Goal: Task Accomplishment & Management: Use online tool/utility

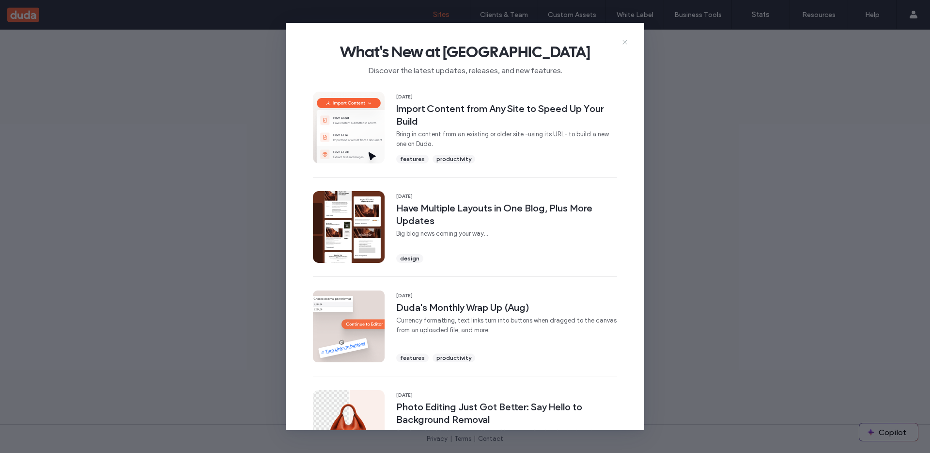
click at [625, 40] on icon at bounding box center [625, 42] width 8 height 8
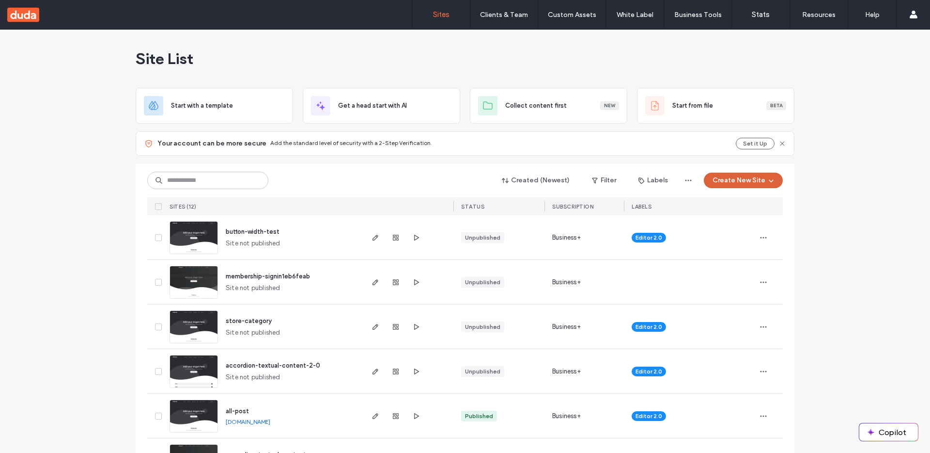
click at [725, 182] on button "Create New Site" at bounding box center [743, 180] width 79 height 16
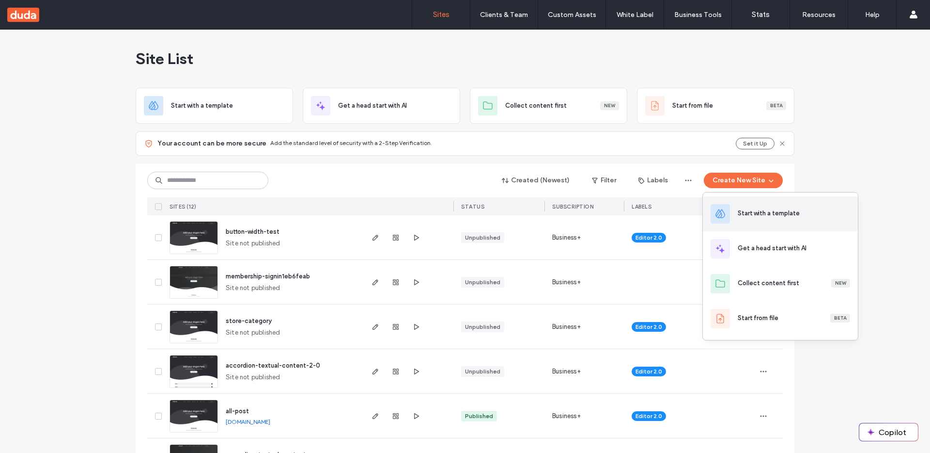
click at [752, 218] on div "Start with a template" at bounding box center [769, 213] width 62 height 10
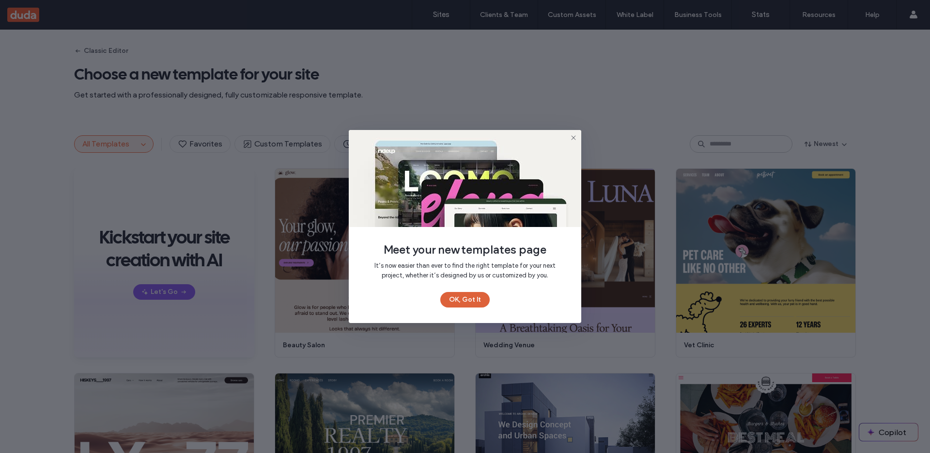
click at [472, 301] on button "OK, Got It" at bounding box center [464, 300] width 49 height 16
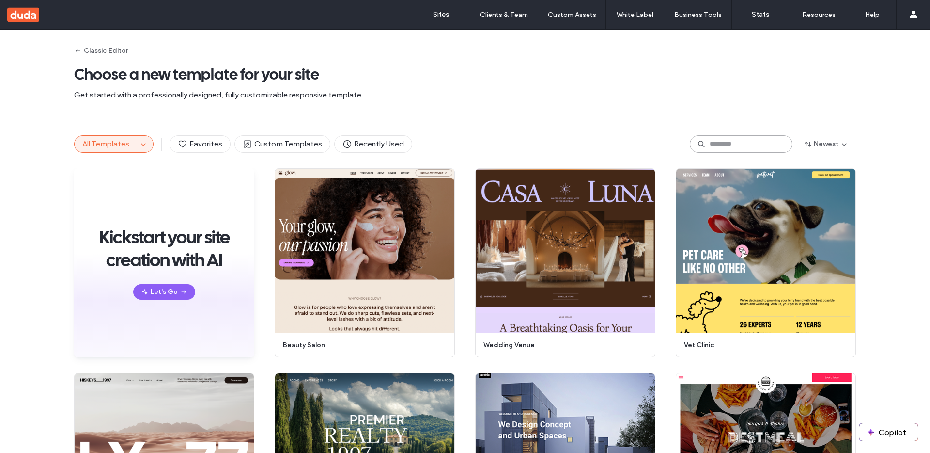
click at [720, 146] on input at bounding box center [741, 143] width 103 height 17
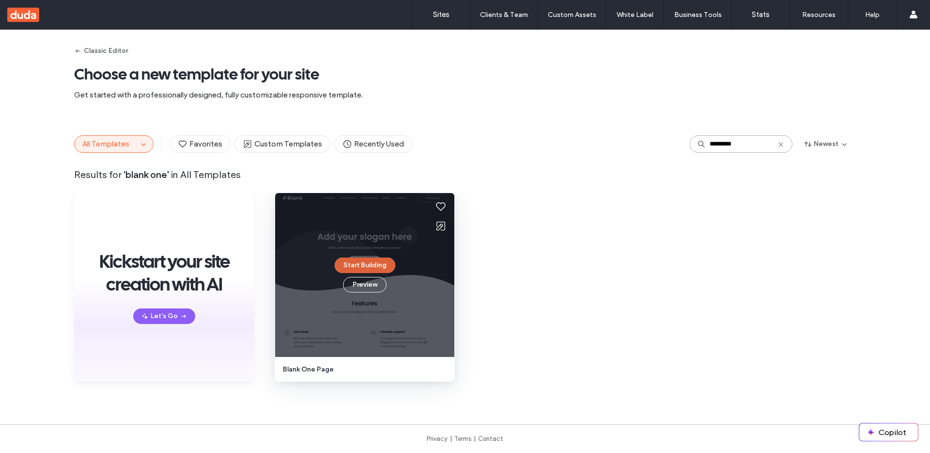
type input "*********"
click at [371, 266] on button "Start Building" at bounding box center [365, 265] width 61 height 16
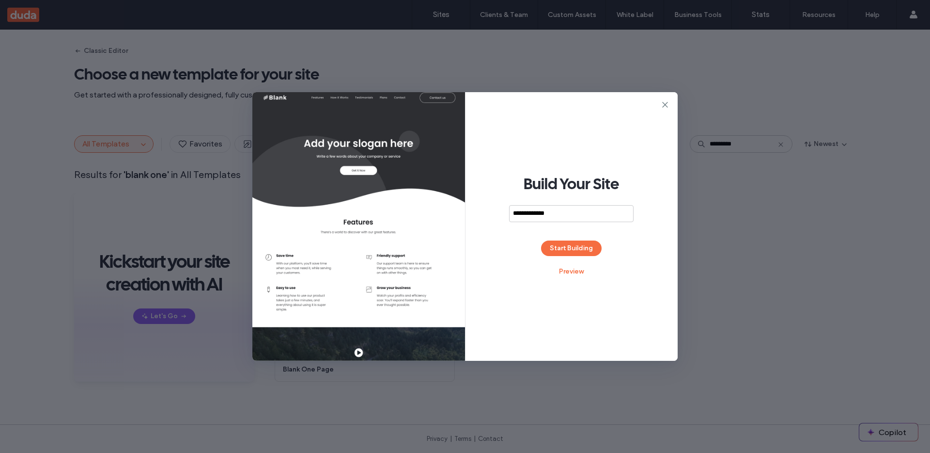
type input "**********"
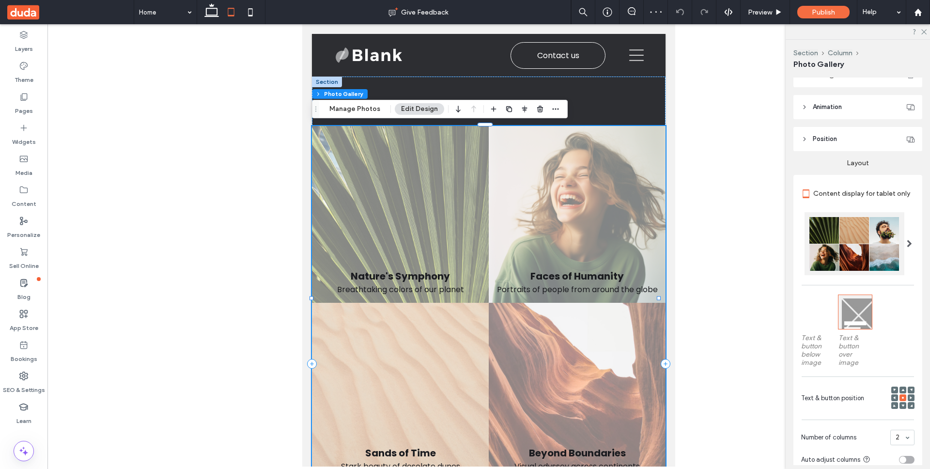
scroll to position [85, 0]
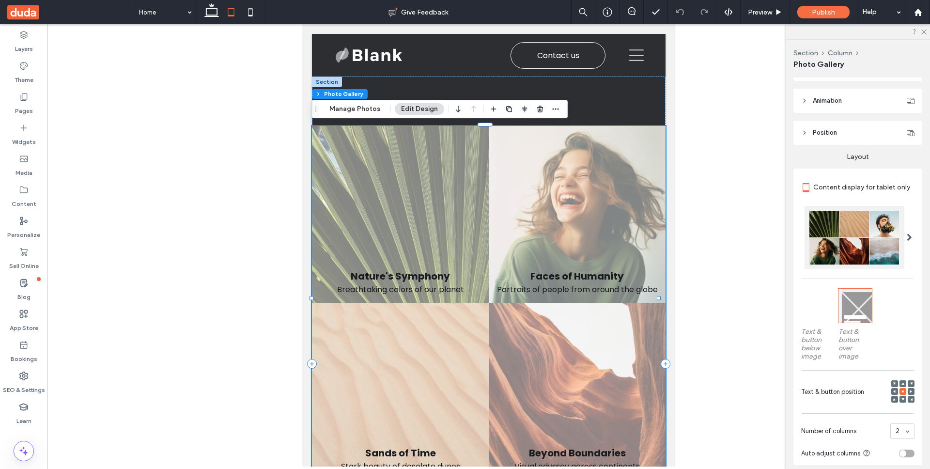
click at [902, 398] on icon at bounding box center [903, 399] width 3 height 3
click at [211, 14] on icon at bounding box center [211, 11] width 19 height 19
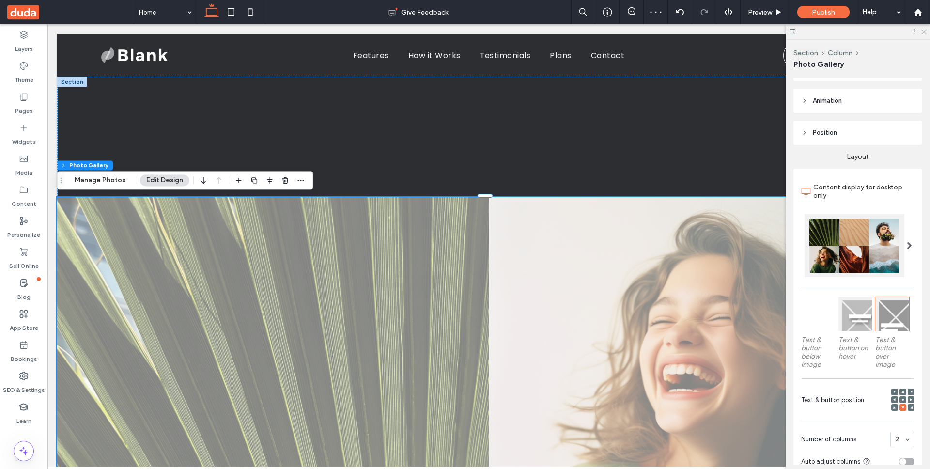
click at [925, 32] on icon at bounding box center [924, 31] width 6 height 6
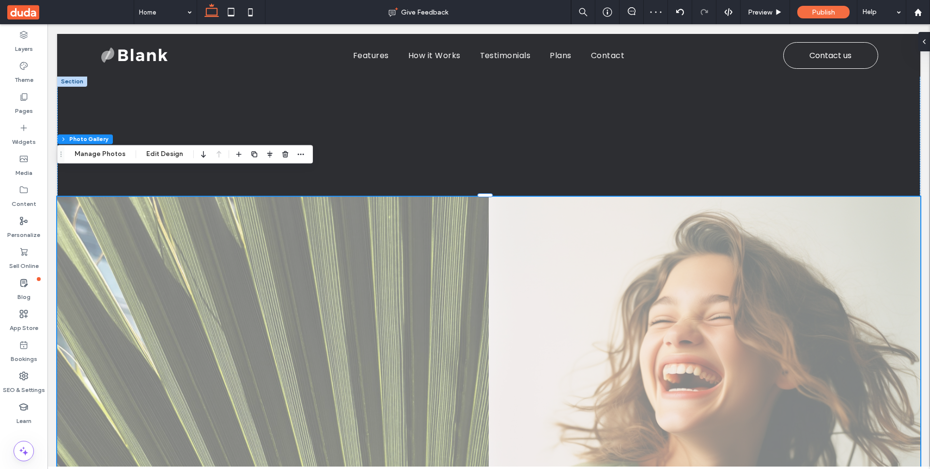
scroll to position [197, 0]
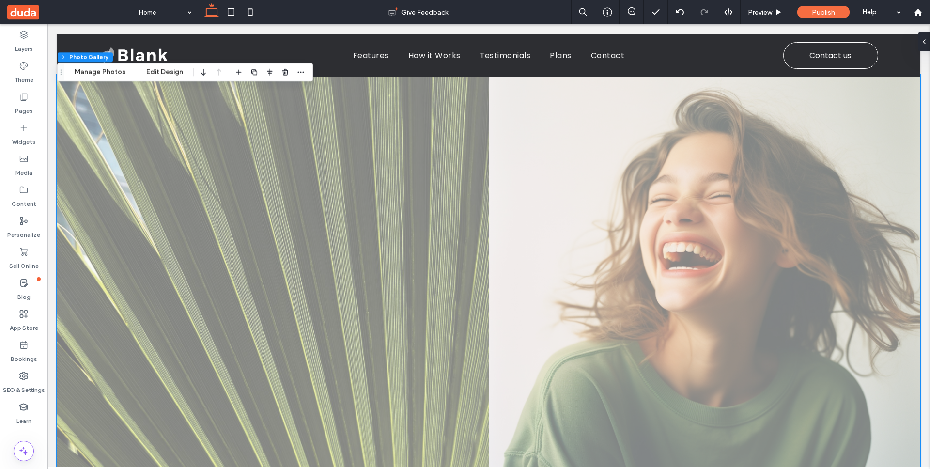
click at [453, 247] on link at bounding box center [273, 291] width 432 height 432
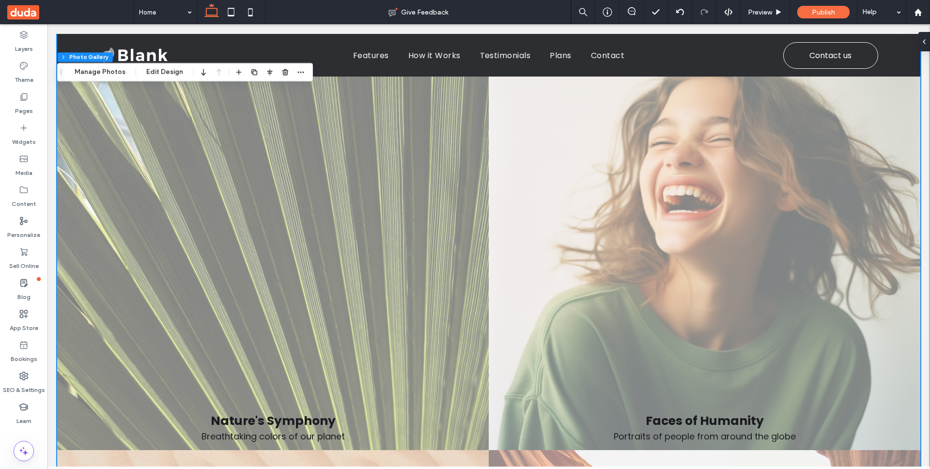
scroll to position [183, 0]
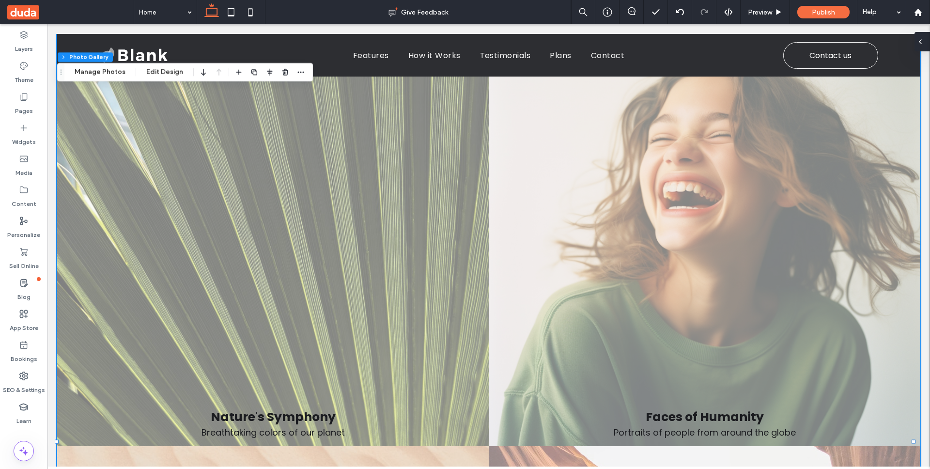
click at [925, 50] on span at bounding box center [921, 41] width 8 height 19
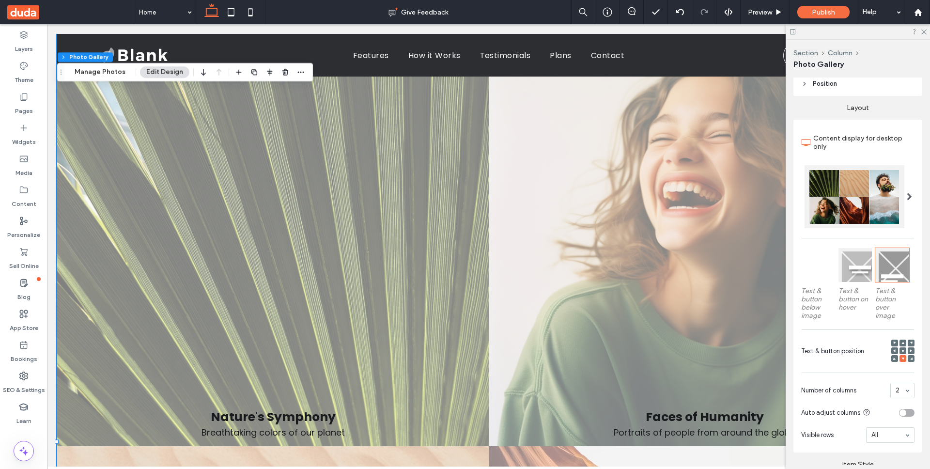
scroll to position [160, 0]
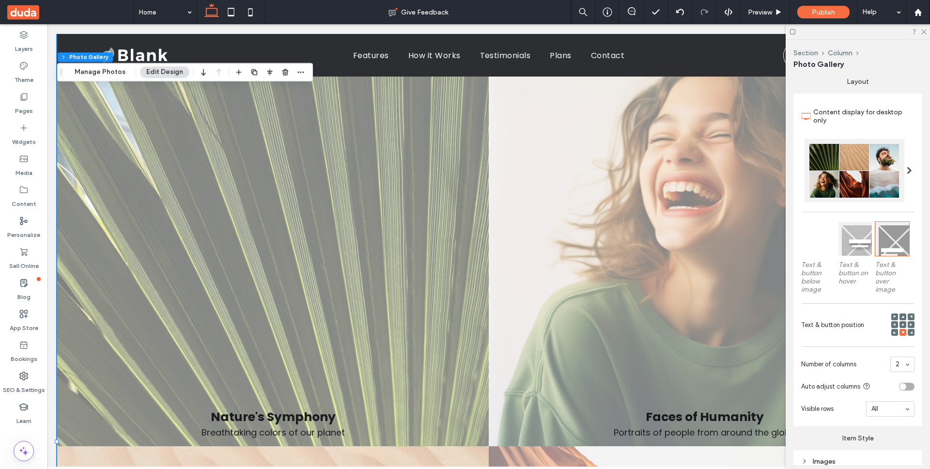
click at [893, 331] on use at bounding box center [894, 332] width 2 height 2
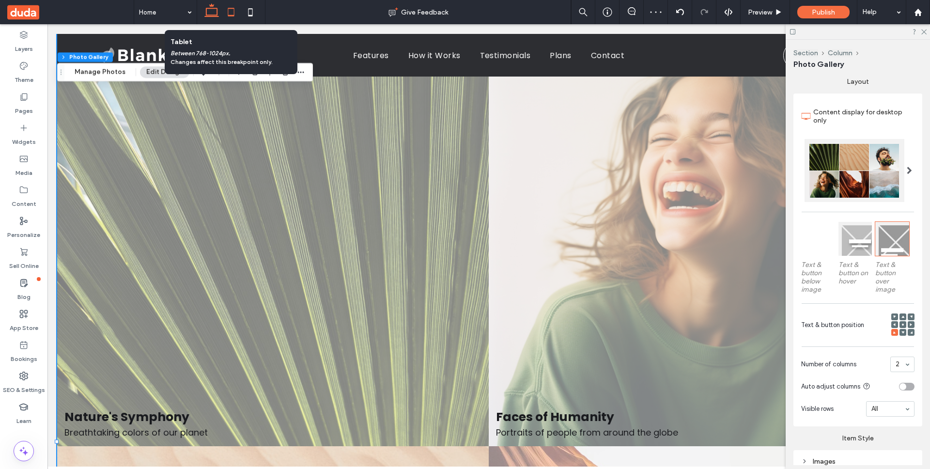
click at [232, 16] on use at bounding box center [231, 12] width 6 height 8
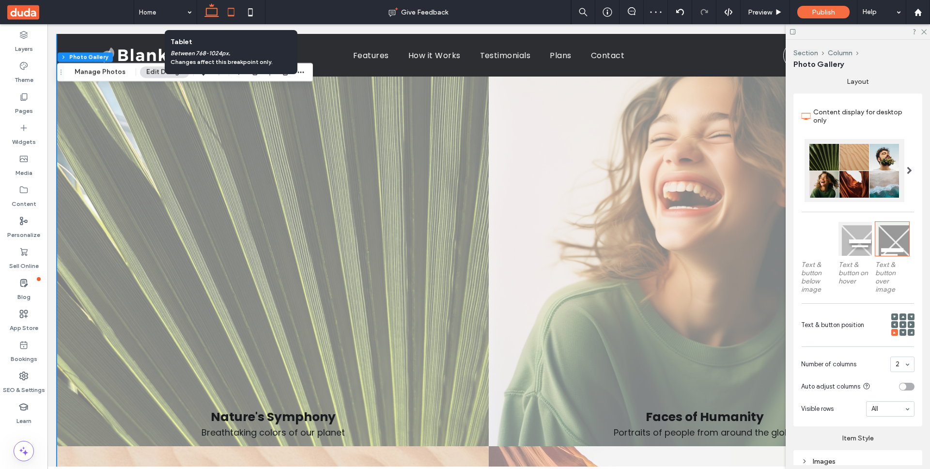
scroll to position [57, 0]
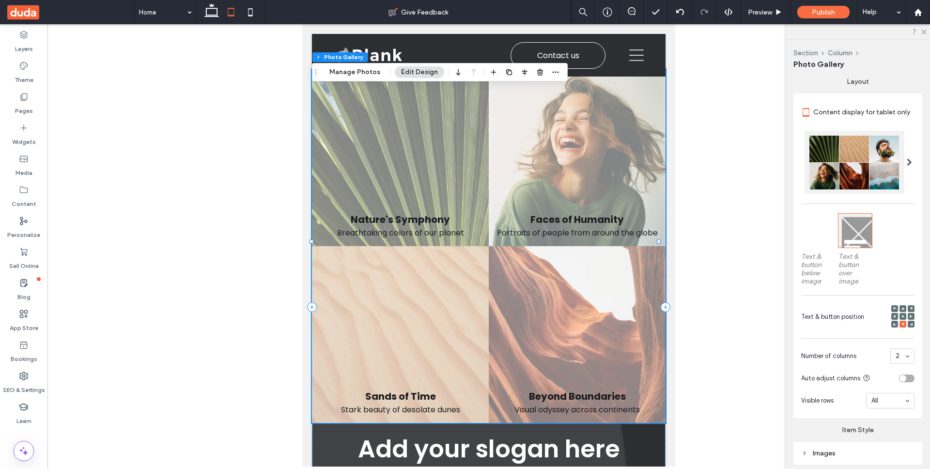
click at [893, 323] on use at bounding box center [894, 324] width 2 height 2
click at [902, 315] on use at bounding box center [903, 316] width 2 height 2
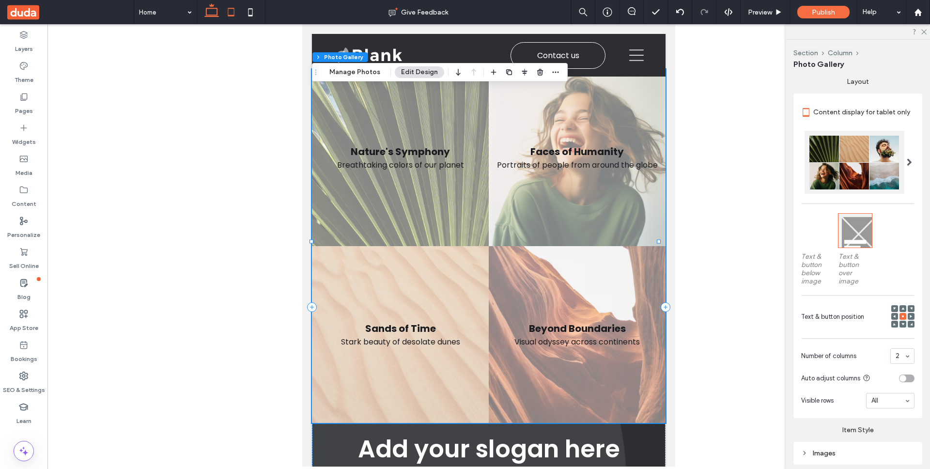
click at [212, 15] on icon at bounding box center [211, 11] width 19 height 19
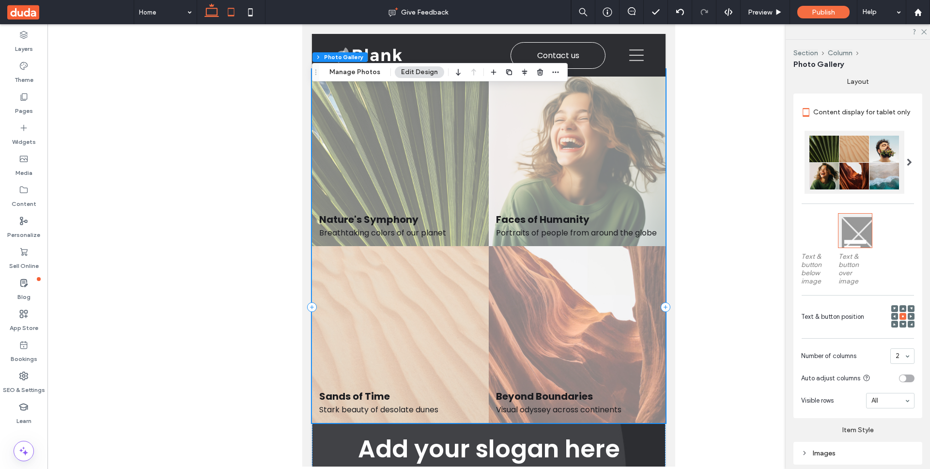
scroll to position [383, 0]
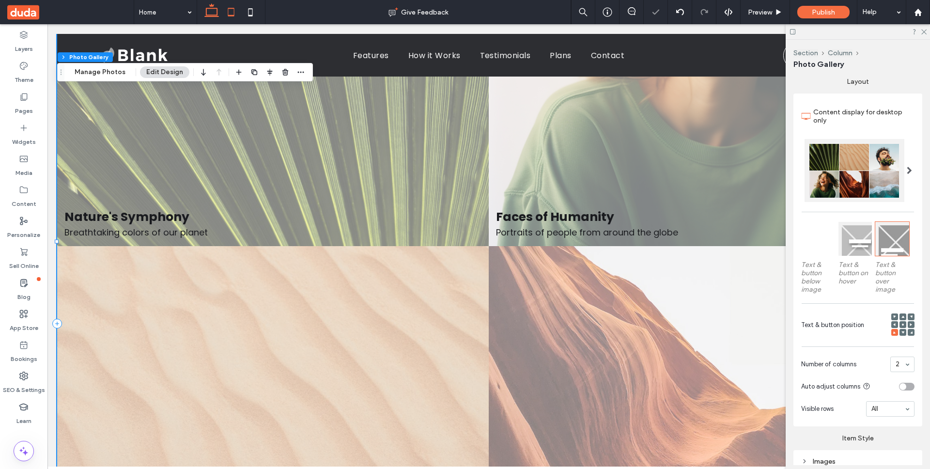
click at [232, 13] on icon at bounding box center [230, 11] width 19 height 19
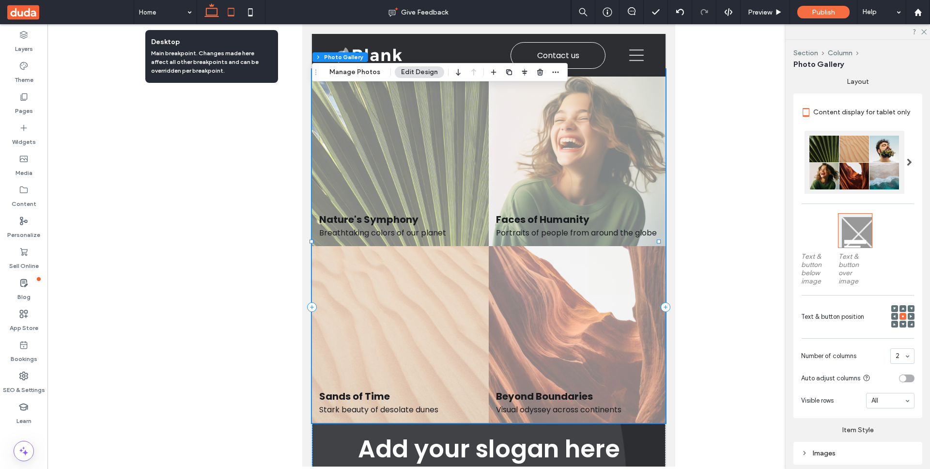
click at [211, 11] on icon at bounding box center [211, 11] width 19 height 19
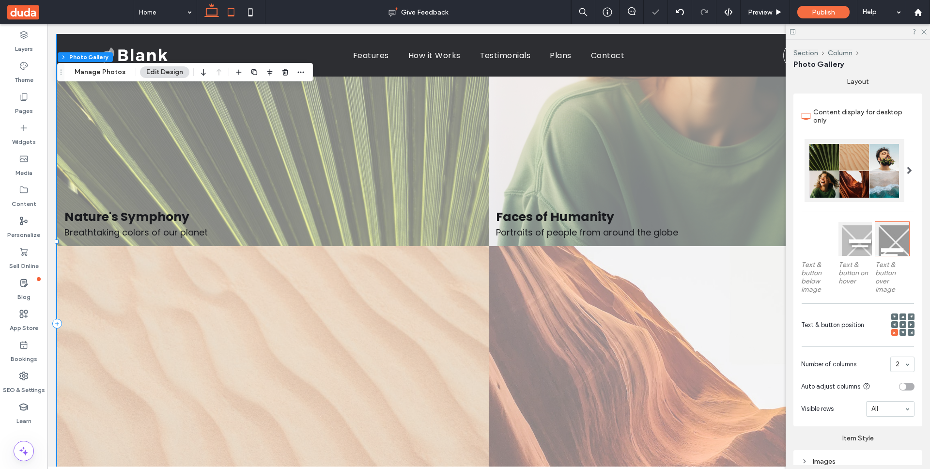
click at [232, 16] on use at bounding box center [231, 12] width 6 height 8
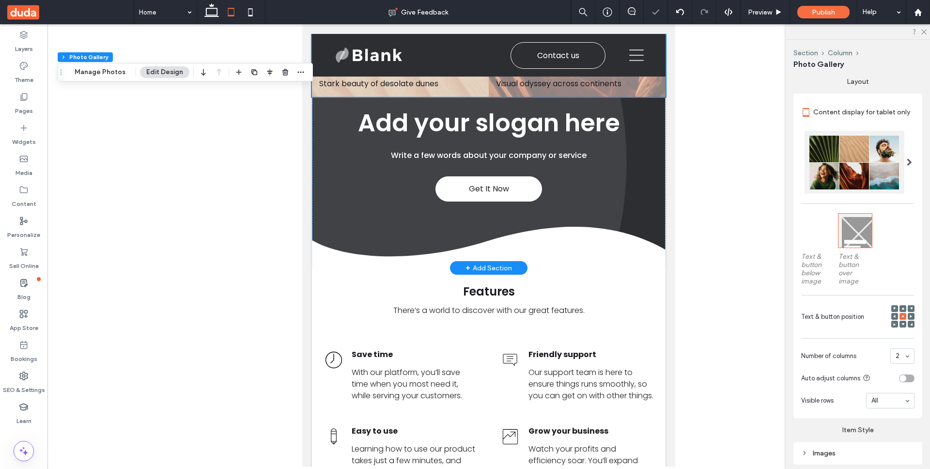
scroll to position [57, 0]
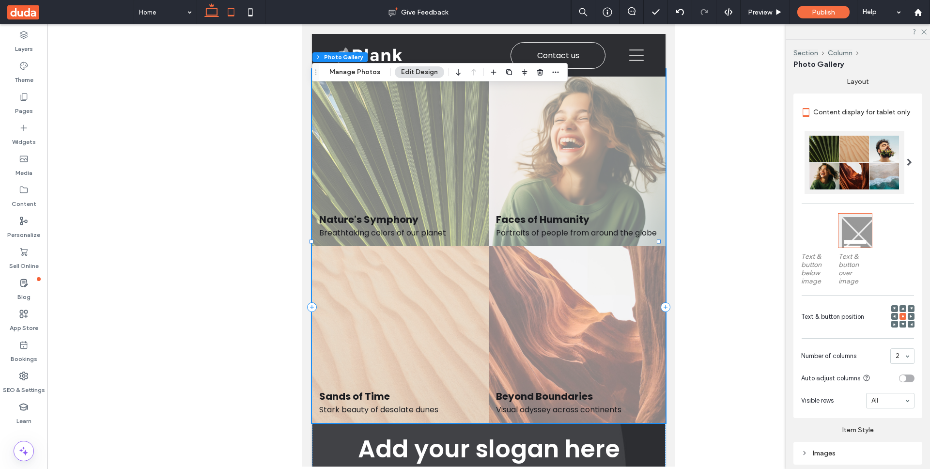
click at [210, 14] on icon at bounding box center [211, 11] width 19 height 19
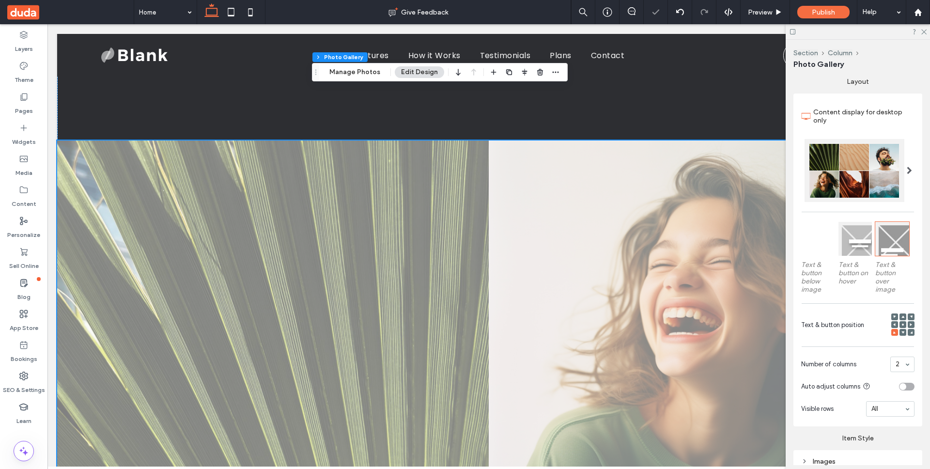
scroll to position [383, 0]
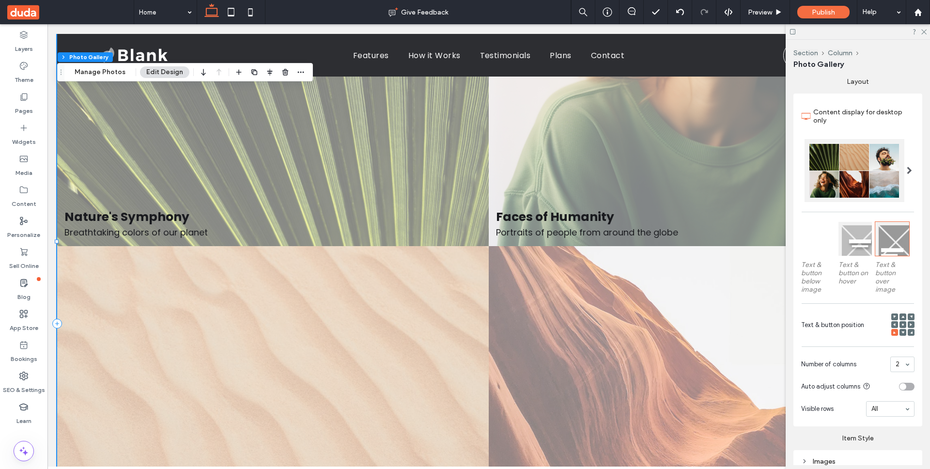
click at [893, 315] on icon at bounding box center [894, 316] width 3 height 3
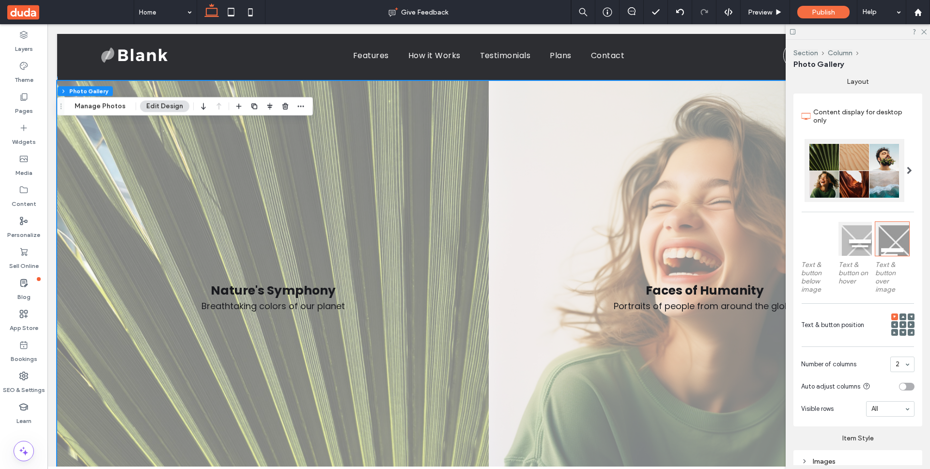
scroll to position [118, 0]
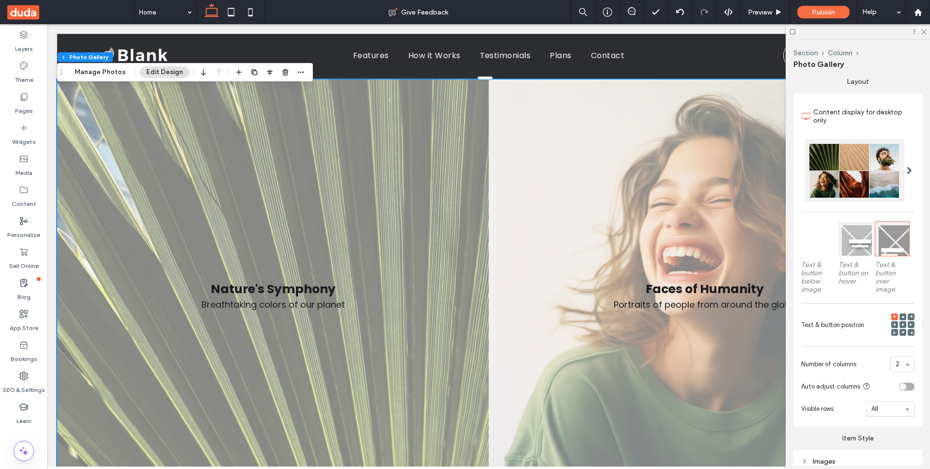
click at [893, 323] on icon at bounding box center [894, 324] width 3 height 3
click at [910, 323] on use at bounding box center [911, 324] width 2 height 3
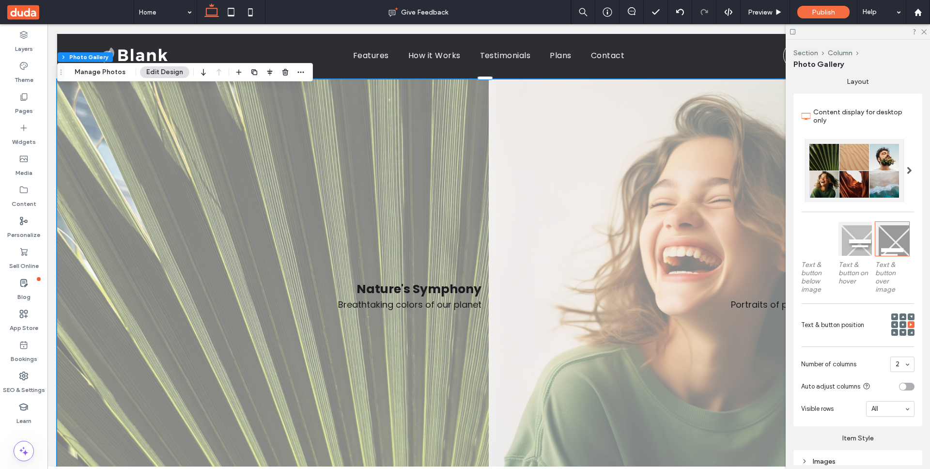
click at [893, 324] on span at bounding box center [894, 324] width 3 height 7
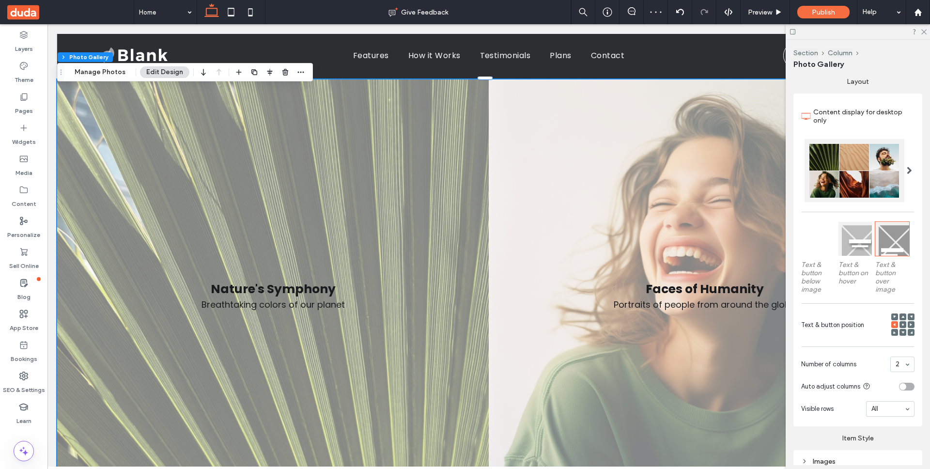
click at [910, 315] on use at bounding box center [911, 316] width 2 height 2
click at [902, 315] on icon at bounding box center [903, 316] width 3 height 3
click at [893, 315] on use at bounding box center [894, 316] width 2 height 2
click at [893, 324] on use at bounding box center [894, 324] width 2 height 3
click at [908, 323] on div at bounding box center [911, 324] width 7 height 7
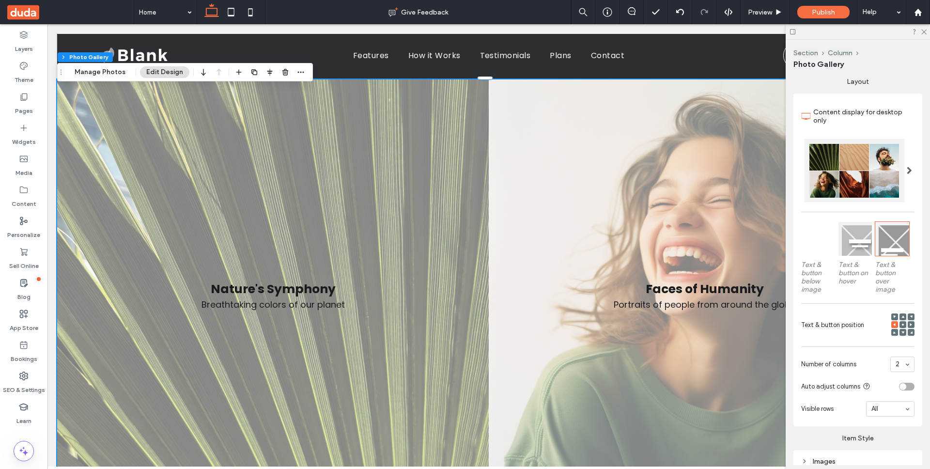
click at [908, 323] on div at bounding box center [911, 324] width 7 height 7
click at [908, 322] on div at bounding box center [911, 324] width 7 height 7
click at [908, 321] on div at bounding box center [911, 324] width 7 height 7
click at [910, 323] on icon at bounding box center [911, 324] width 3 height 3
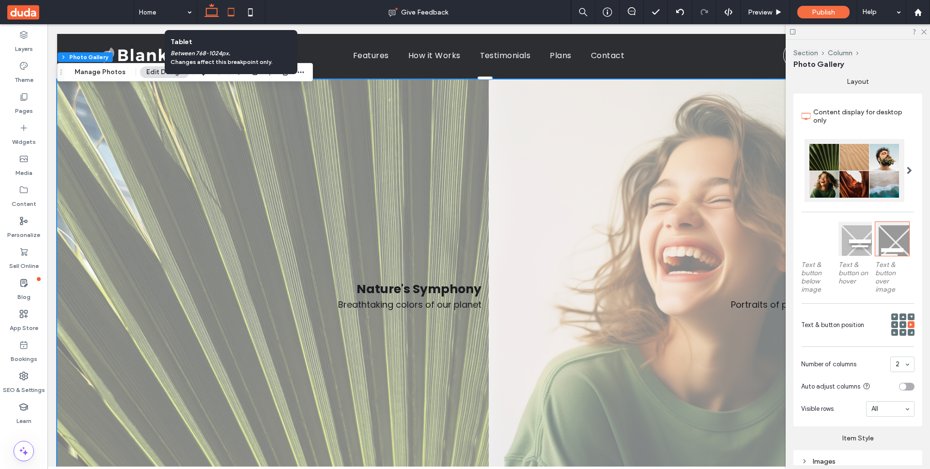
click at [231, 14] on icon at bounding box center [230, 11] width 19 height 19
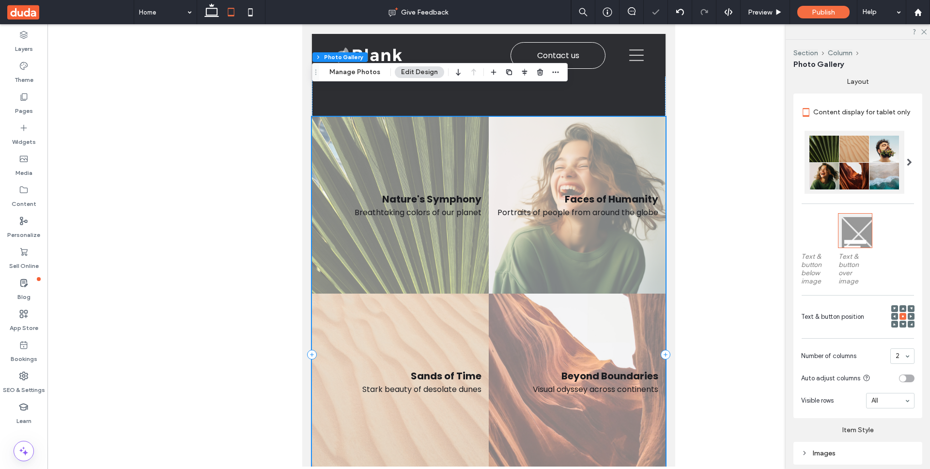
scroll to position [0, 0]
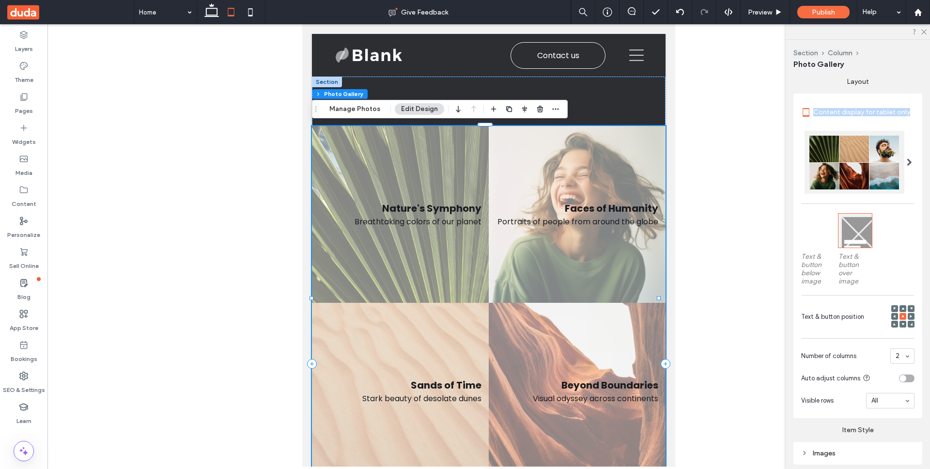
drag, startPoint x: 815, startPoint y: 111, endPoint x: 898, endPoint y: 202, distance: 123.1
click at [930, 115] on div "Section Column Photo Gallery Alignment Spacing Padding (inner spacing) 0px 0% 0…" at bounding box center [858, 254] width 144 height 429
click at [893, 323] on icon at bounding box center [894, 324] width 3 height 3
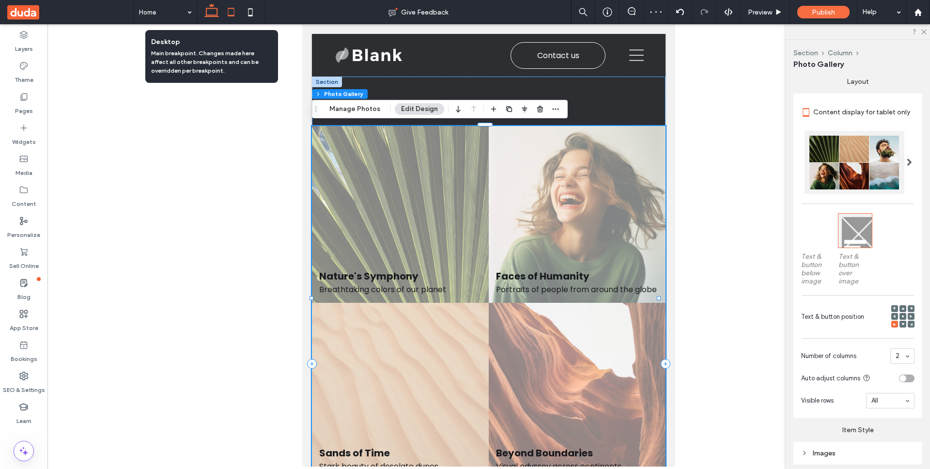
click at [215, 16] on use at bounding box center [211, 10] width 15 height 14
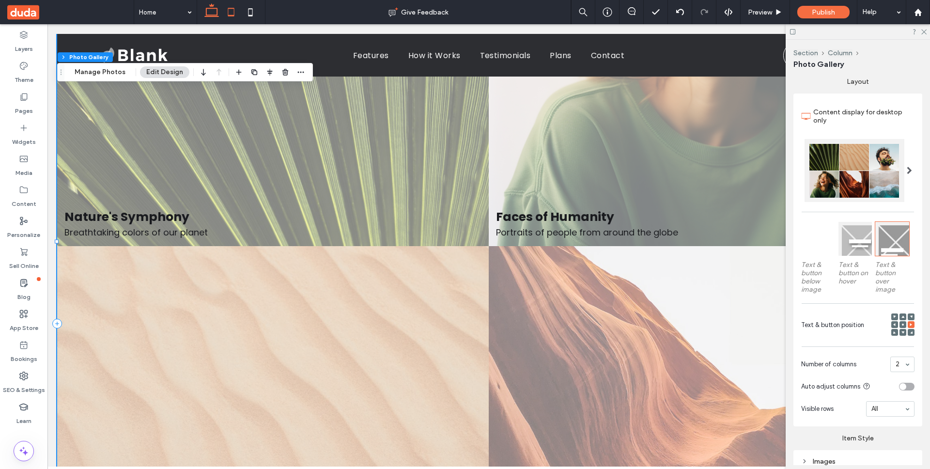
click at [232, 16] on icon at bounding box center [230, 11] width 19 height 19
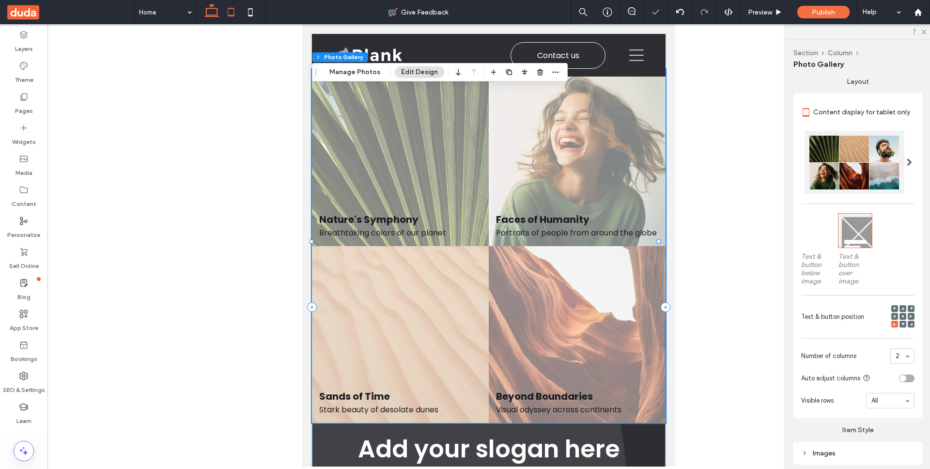
click at [212, 16] on use at bounding box center [211, 10] width 15 height 14
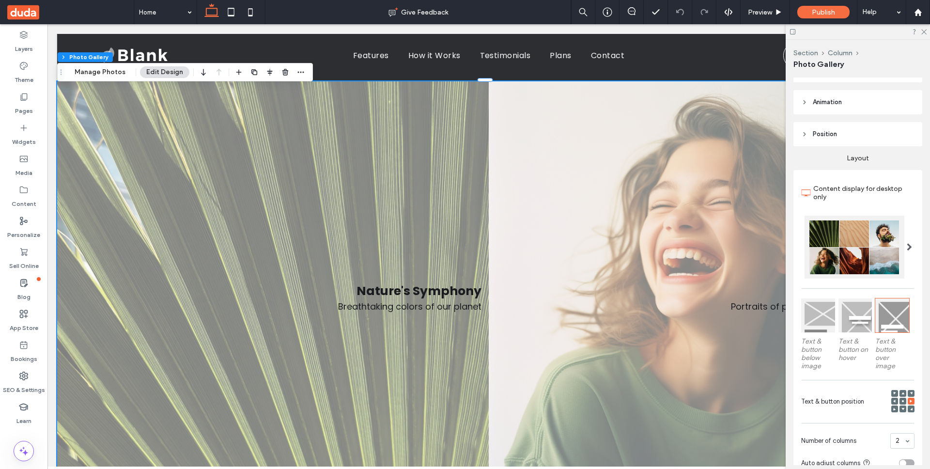
scroll to position [87, 0]
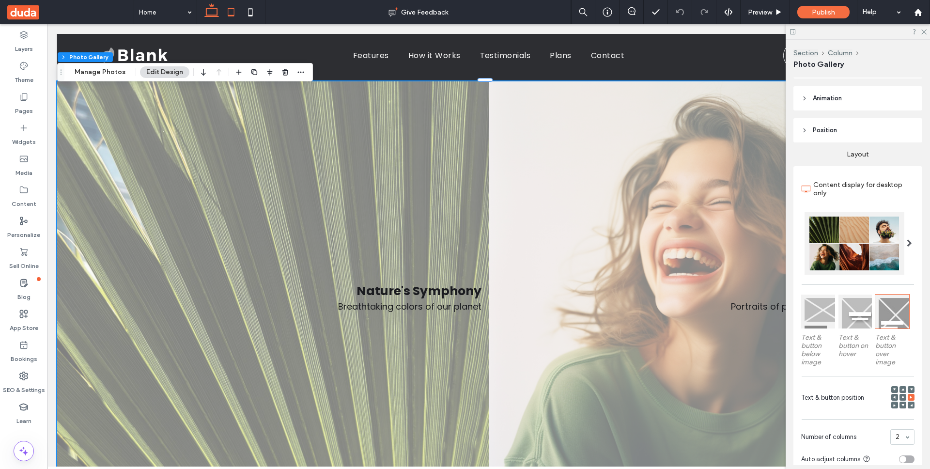
click at [234, 16] on use at bounding box center [231, 12] width 6 height 8
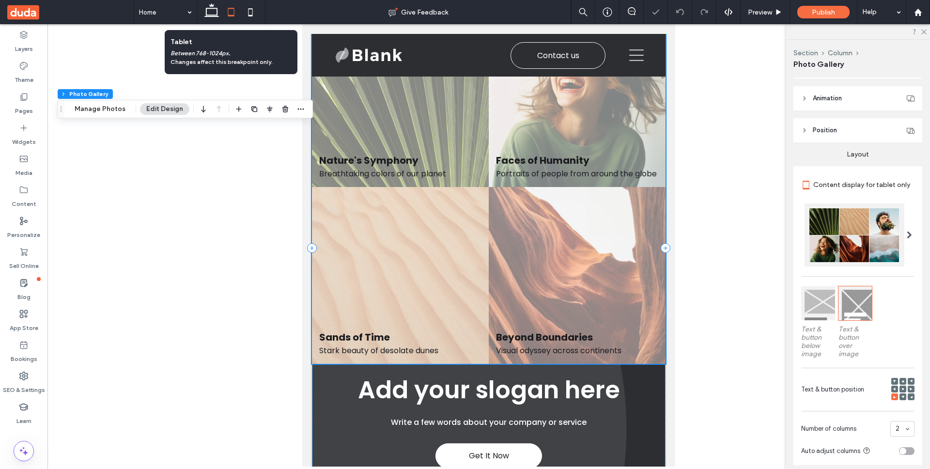
scroll to position [0, 0]
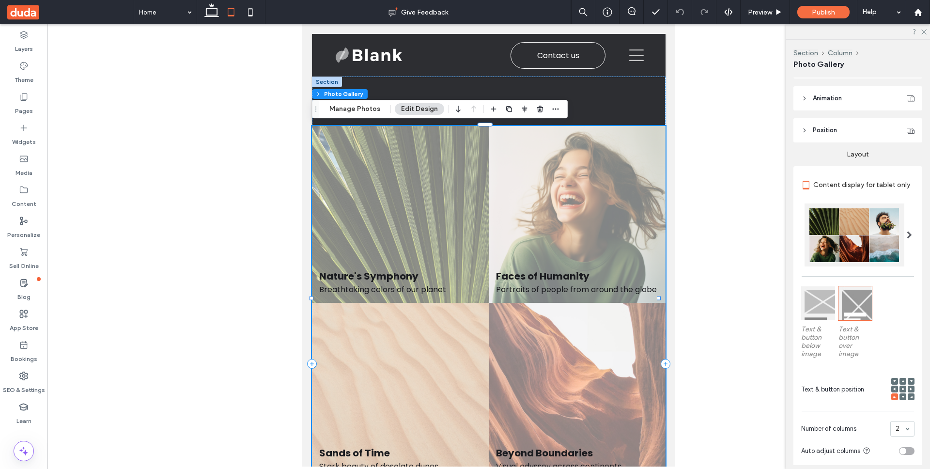
click at [902, 388] on use at bounding box center [903, 389] width 2 height 2
click at [902, 388] on icon at bounding box center [903, 389] width 3 height 3
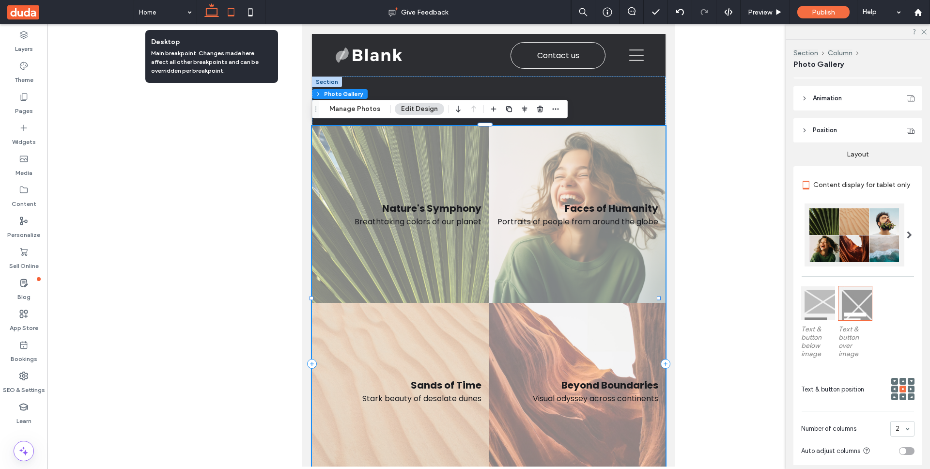
click at [215, 13] on icon at bounding box center [211, 11] width 19 height 19
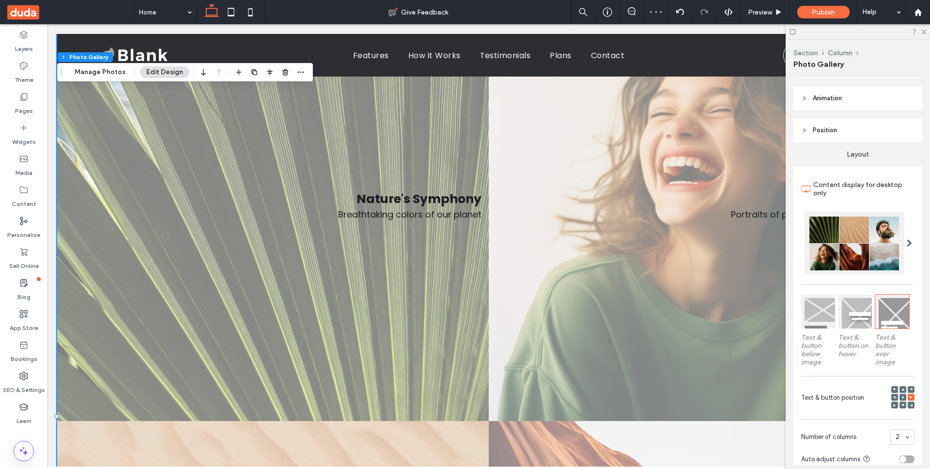
scroll to position [206, 0]
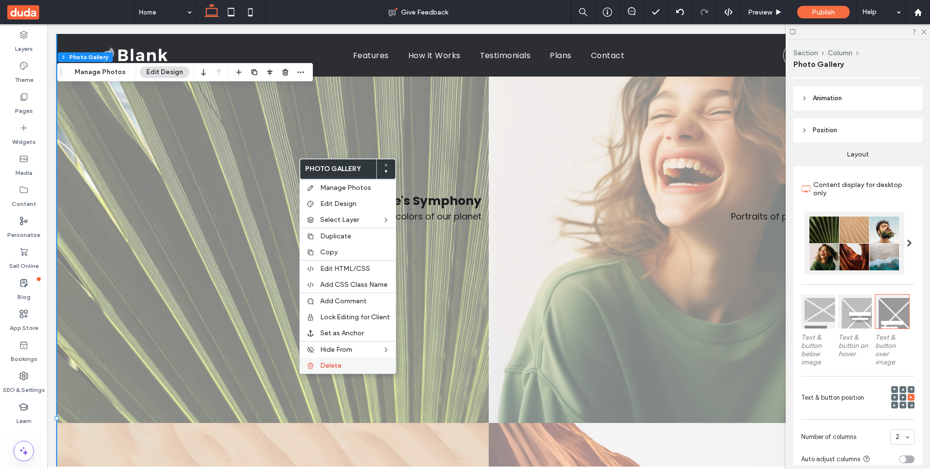
click at [348, 368] on label "Delete" at bounding box center [355, 365] width 70 height 8
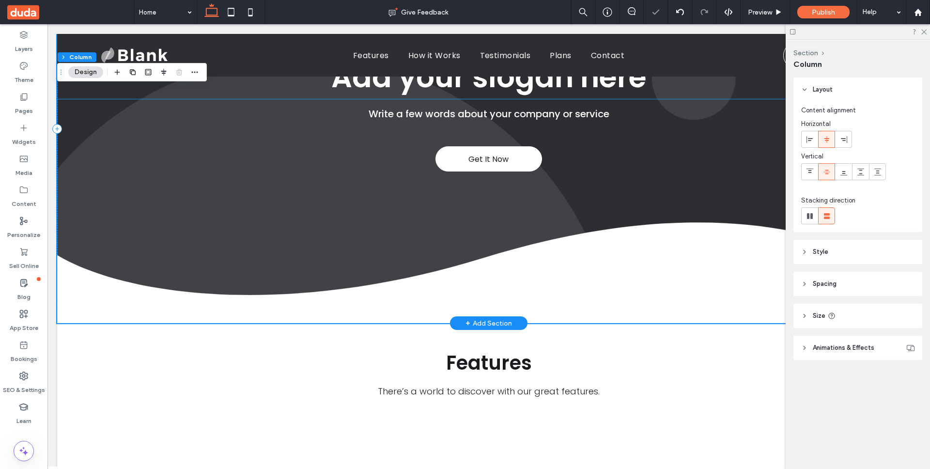
scroll to position [4, 0]
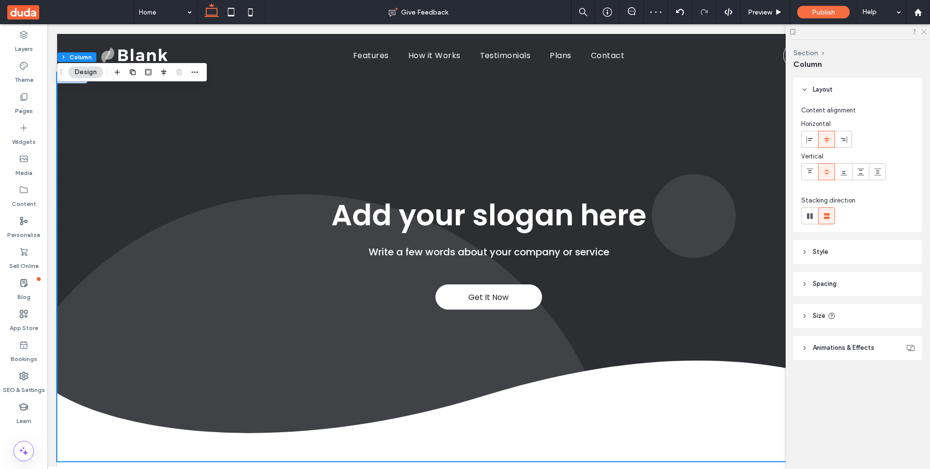
drag, startPoint x: 924, startPoint y: 31, endPoint x: 870, endPoint y: 12, distance: 57.5
click at [924, 31] on icon at bounding box center [924, 31] width 6 height 6
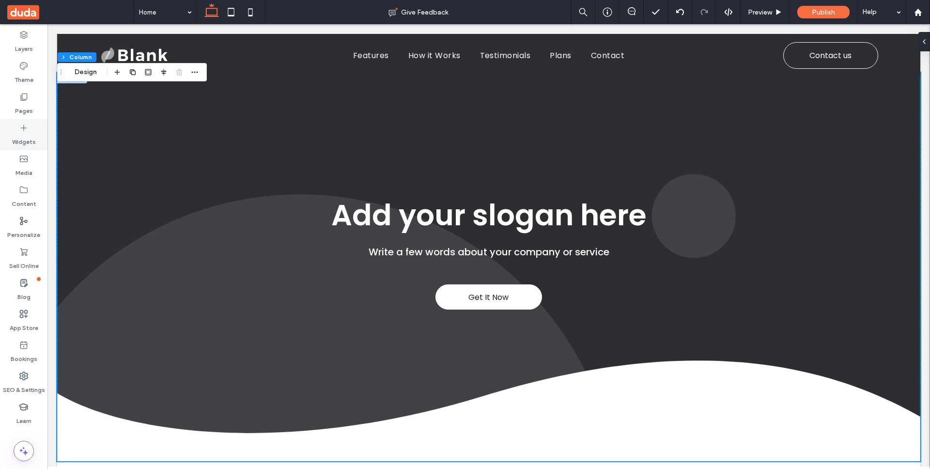
click at [34, 141] on label "Widgets" at bounding box center [24, 140] width 24 height 14
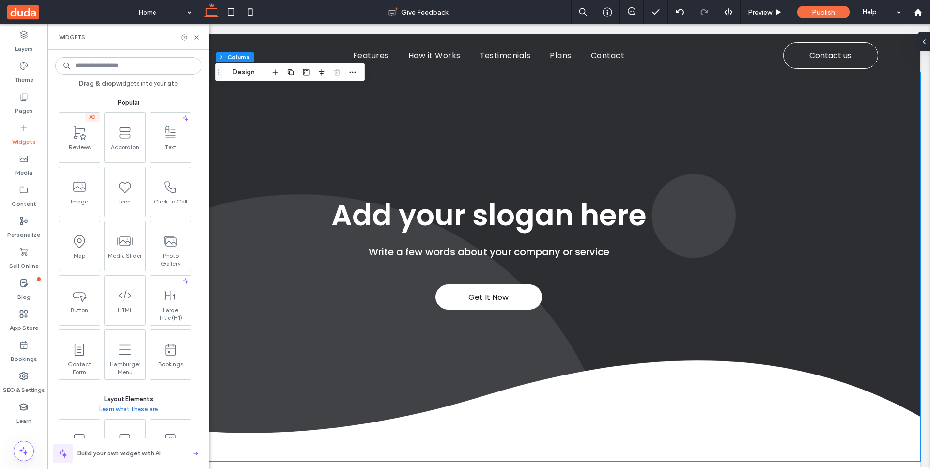
click at [124, 70] on input at bounding box center [128, 65] width 146 height 17
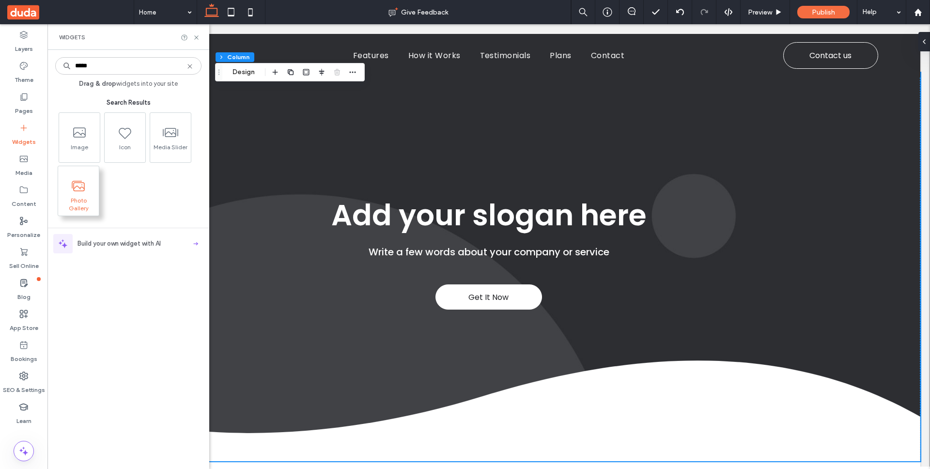
type input "*****"
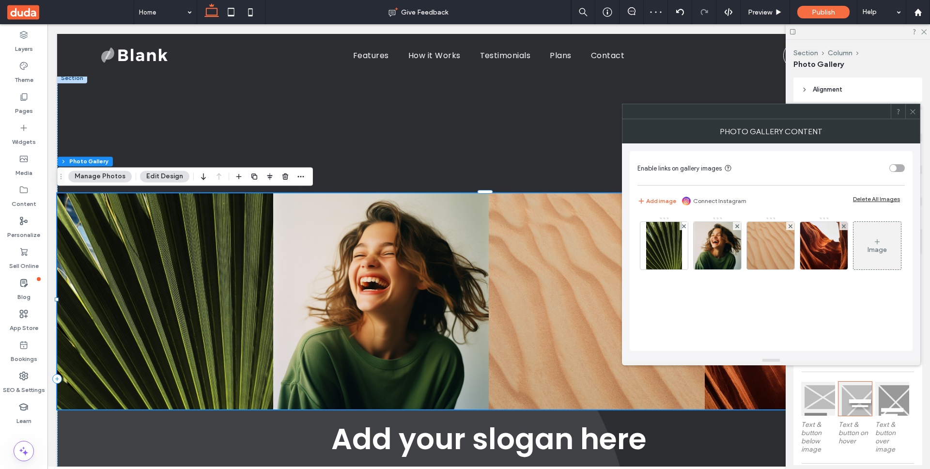
click at [912, 113] on icon at bounding box center [912, 111] width 7 height 7
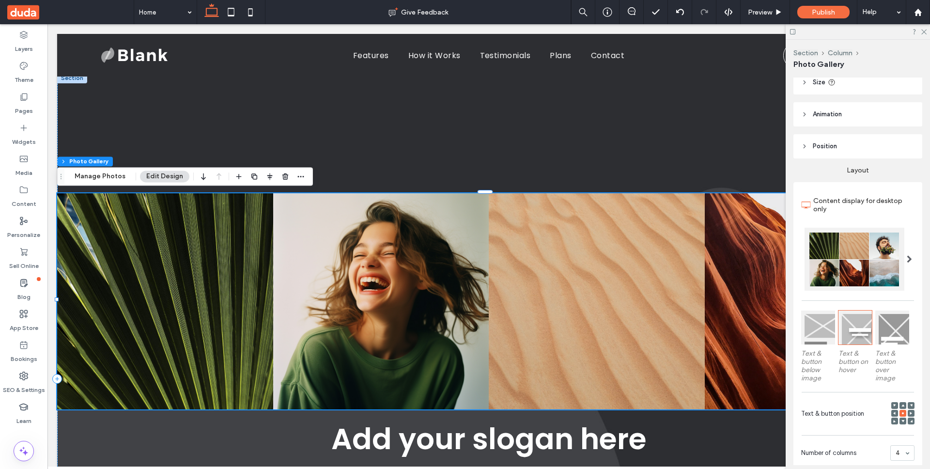
scroll to position [83, 0]
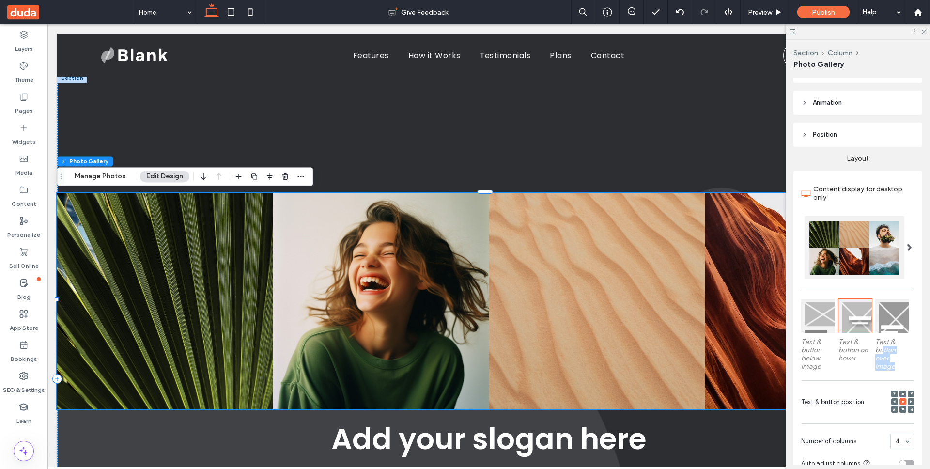
drag, startPoint x: 880, startPoint y: 344, endPoint x: 893, endPoint y: 366, distance: 26.1
click at [893, 366] on label "Text & button over image" at bounding box center [893, 354] width 34 height 43
click at [896, 314] on div at bounding box center [893, 316] width 34 height 34
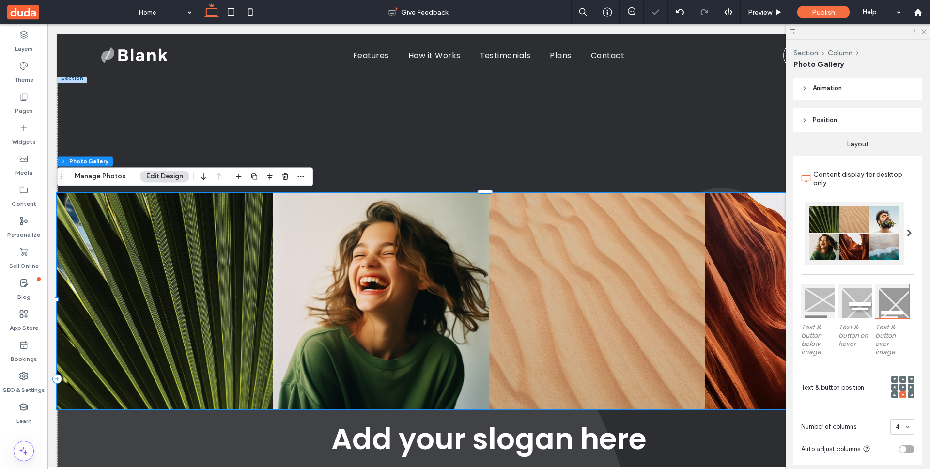
scroll to position [98, 0]
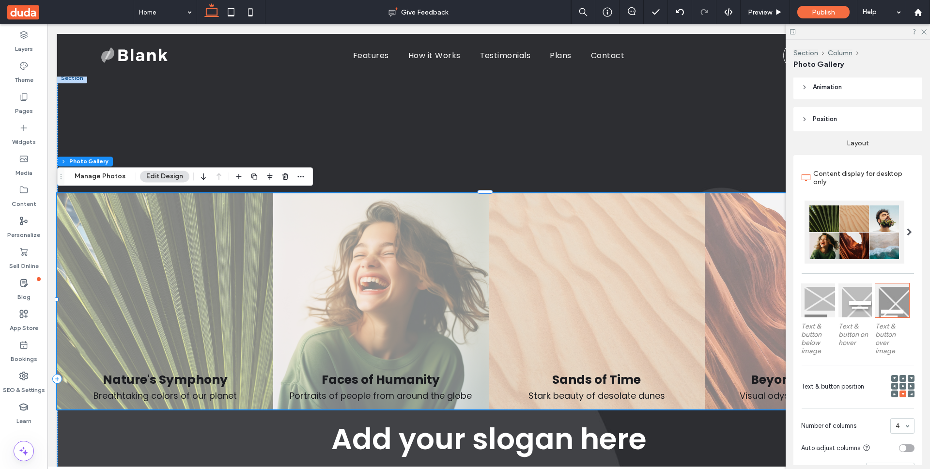
click at [893, 393] on icon at bounding box center [894, 393] width 3 height 3
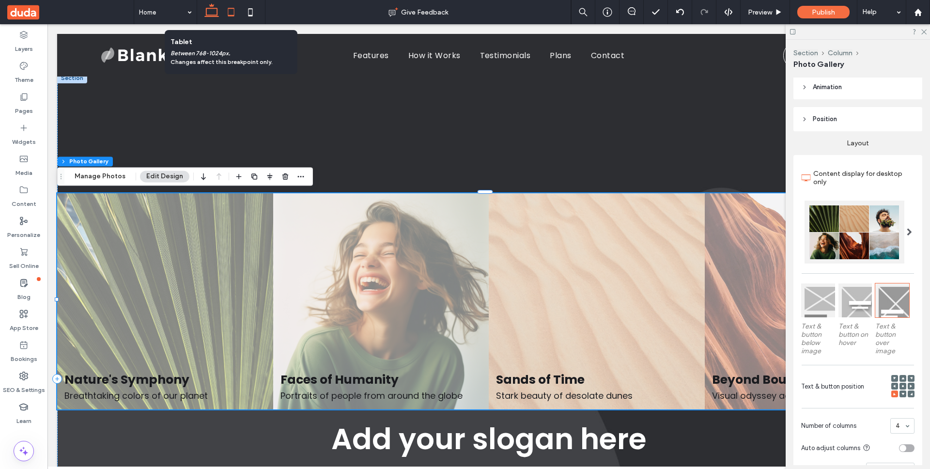
click at [232, 17] on icon at bounding box center [230, 11] width 19 height 19
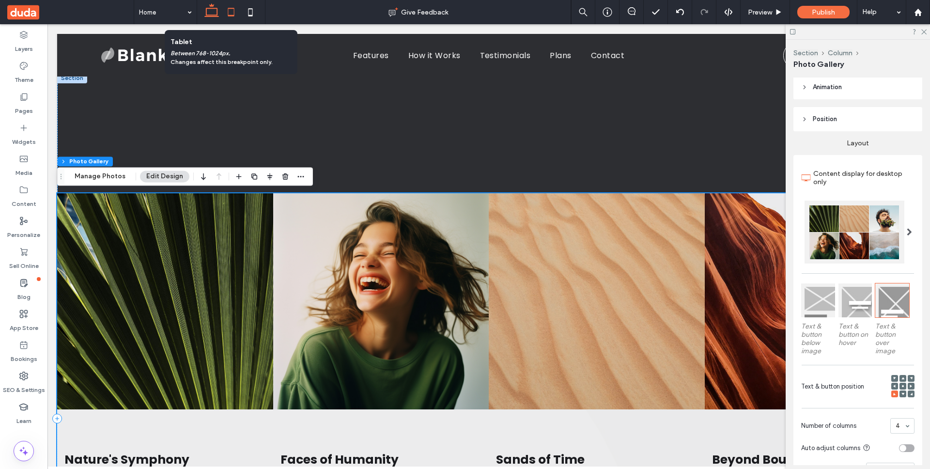
scroll to position [0, 0]
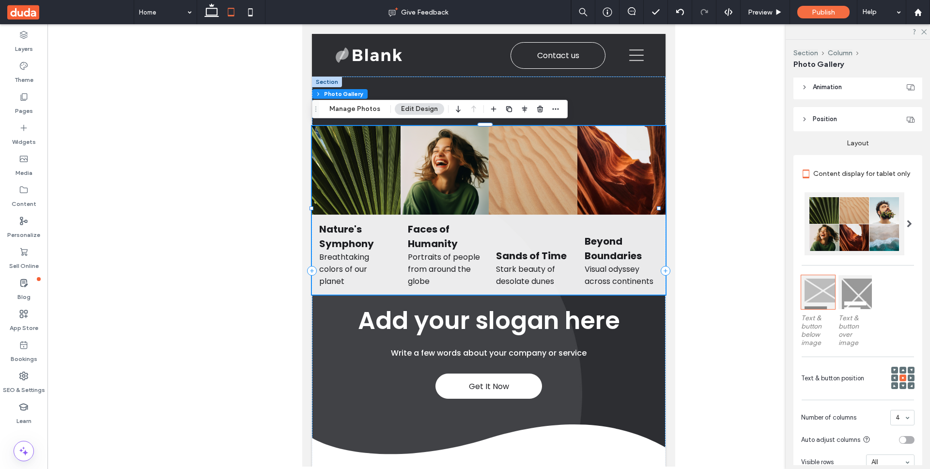
click at [859, 295] on div at bounding box center [856, 292] width 34 height 34
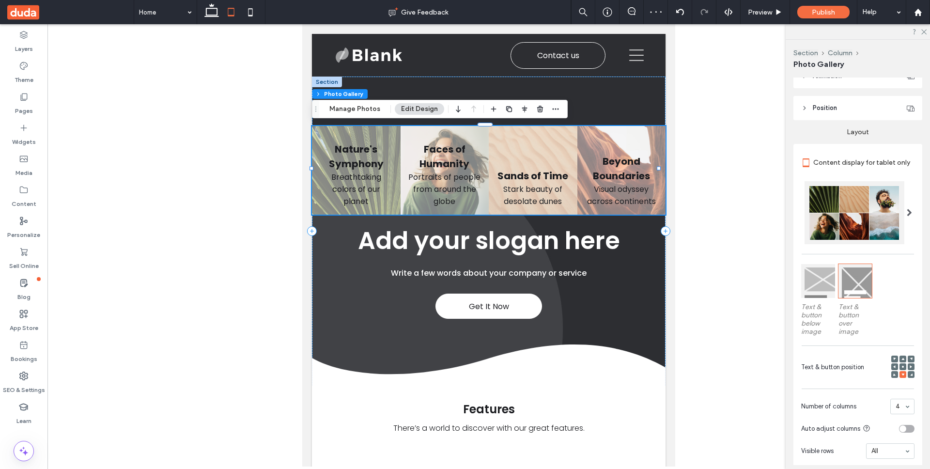
scroll to position [111, 0]
click at [893, 372] on use at bounding box center [894, 373] width 2 height 2
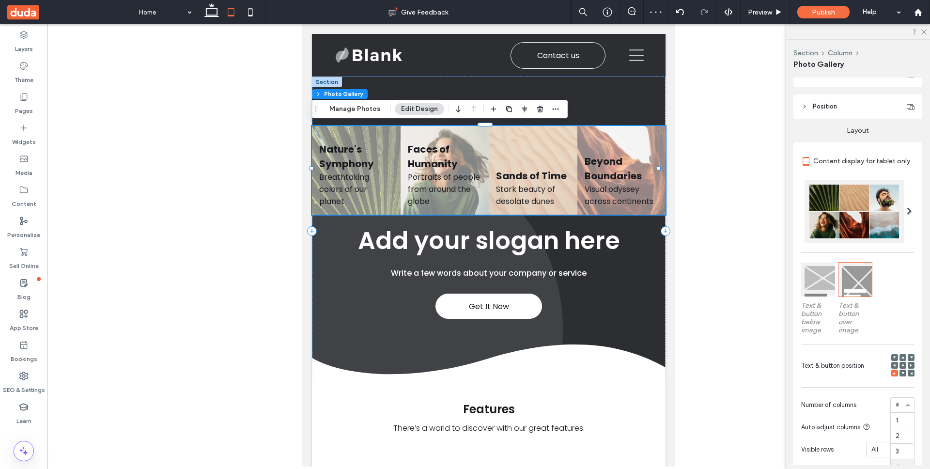
drag, startPoint x: 897, startPoint y: 406, endPoint x: 895, endPoint y: 398, distance: 8.0
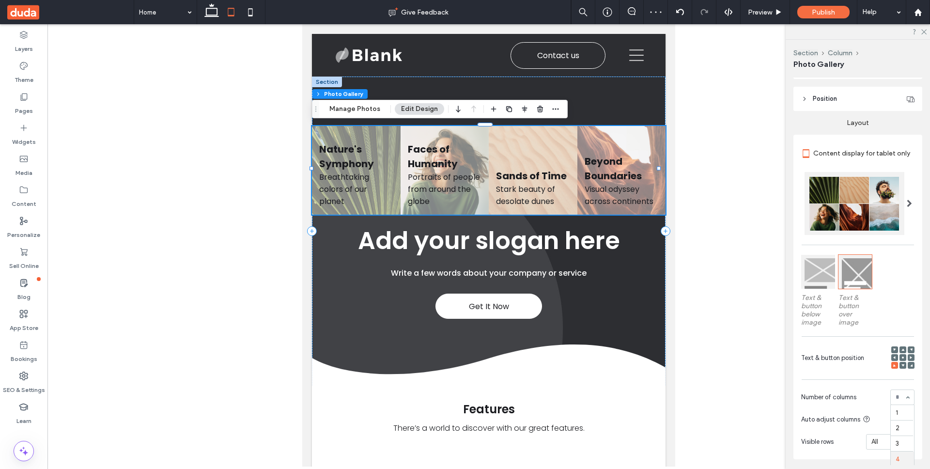
scroll to position [128, 0]
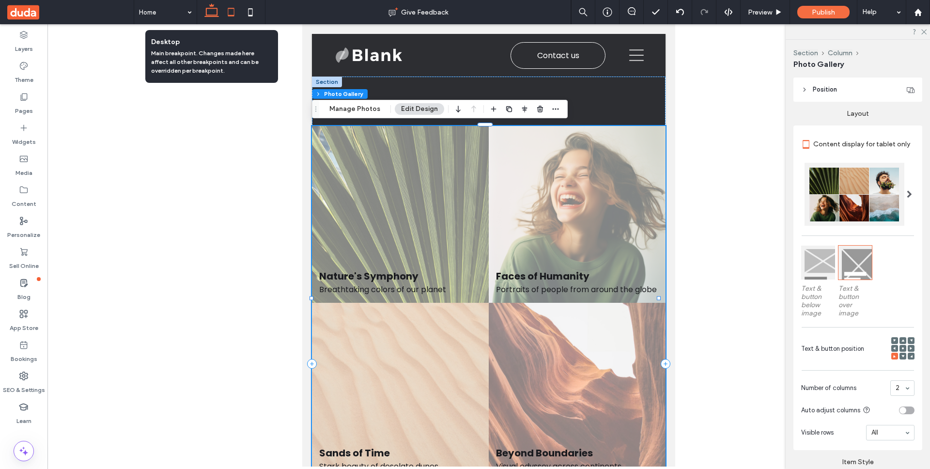
click at [214, 16] on use at bounding box center [211, 10] width 15 height 14
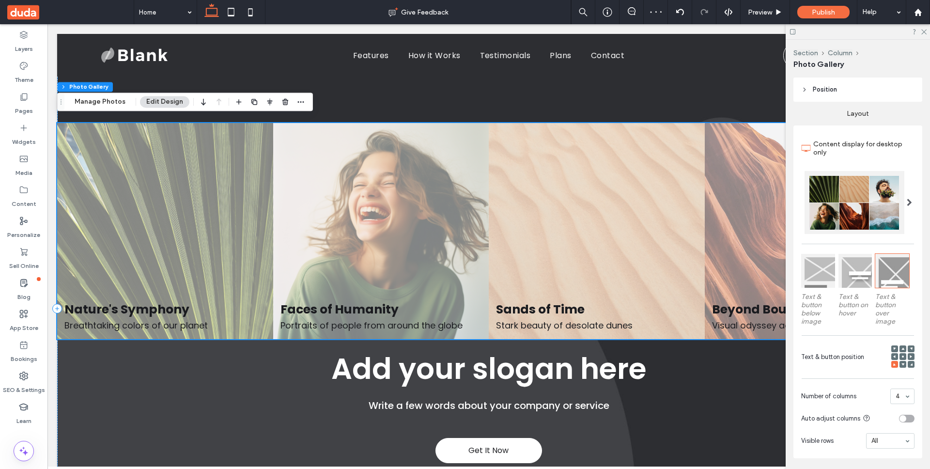
scroll to position [82, 0]
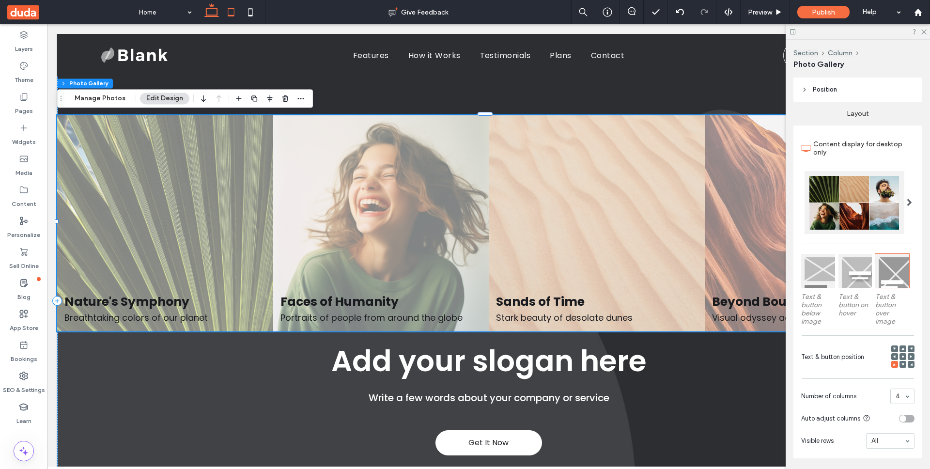
click at [234, 15] on use at bounding box center [231, 12] width 6 height 8
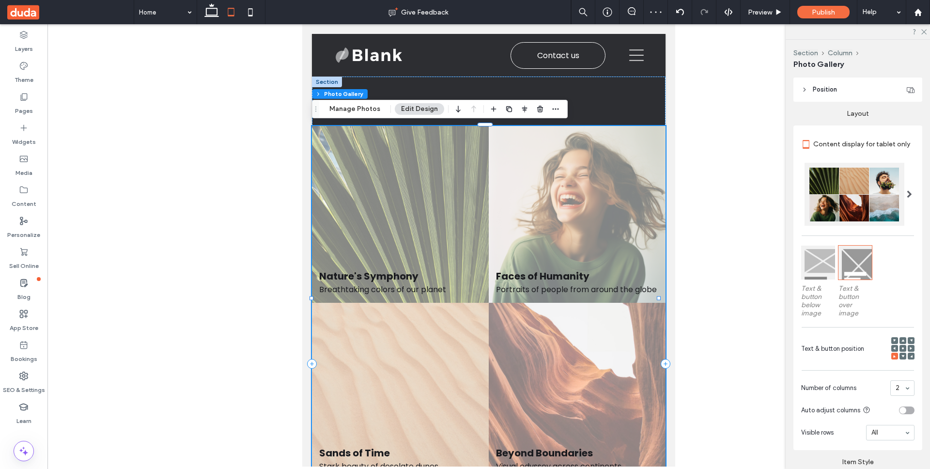
click at [902, 347] on icon at bounding box center [903, 348] width 3 height 3
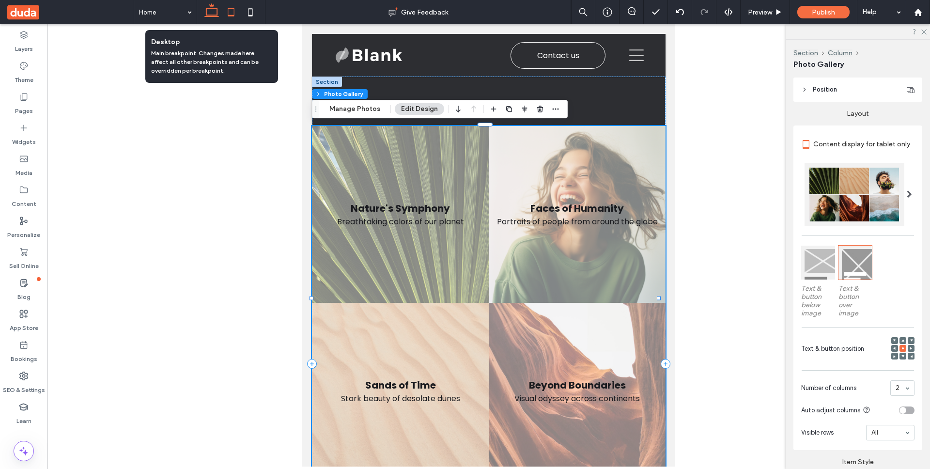
click at [215, 17] on icon at bounding box center [211, 11] width 19 height 19
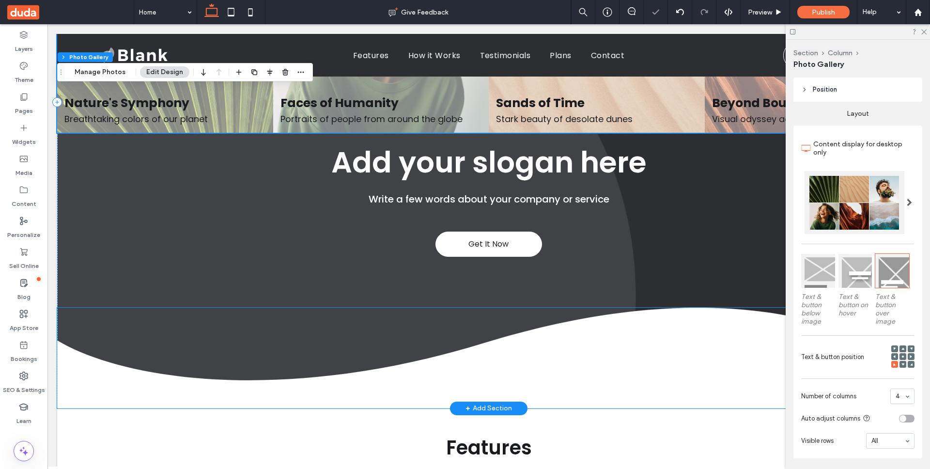
scroll to position [107, 0]
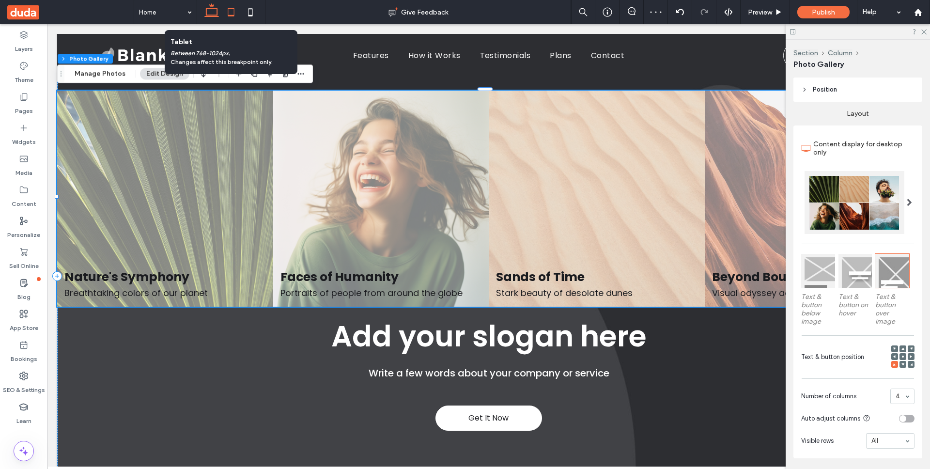
click at [231, 14] on icon at bounding box center [230, 11] width 19 height 19
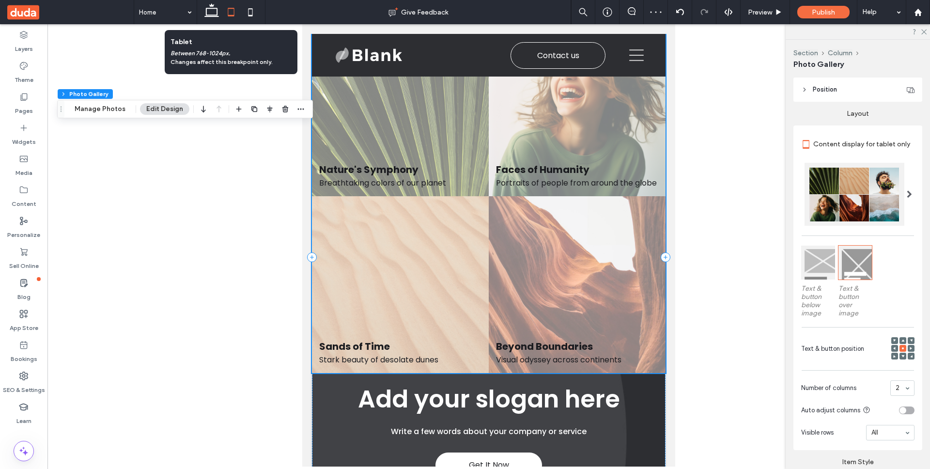
scroll to position [0, 0]
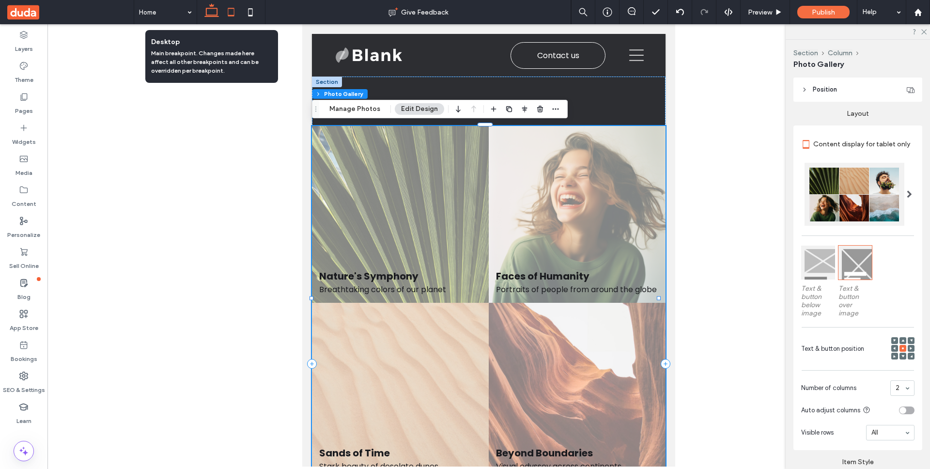
click at [212, 18] on icon at bounding box center [211, 11] width 19 height 19
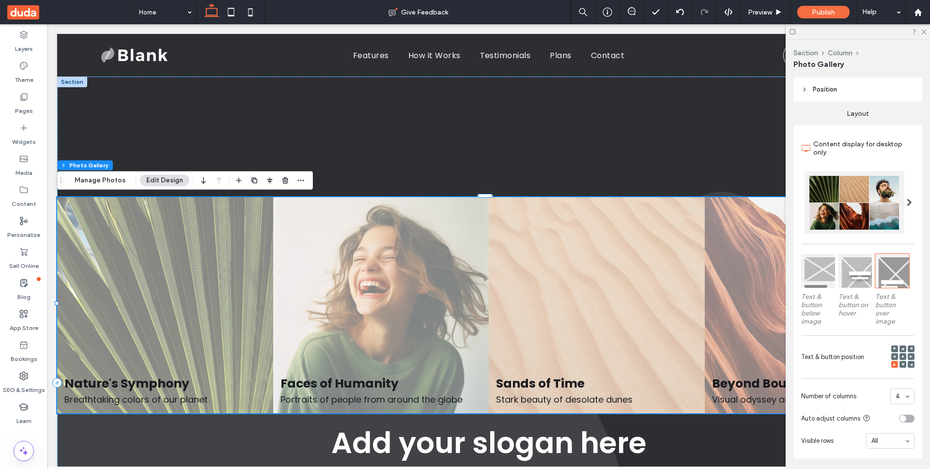
click at [893, 347] on use at bounding box center [894, 348] width 2 height 2
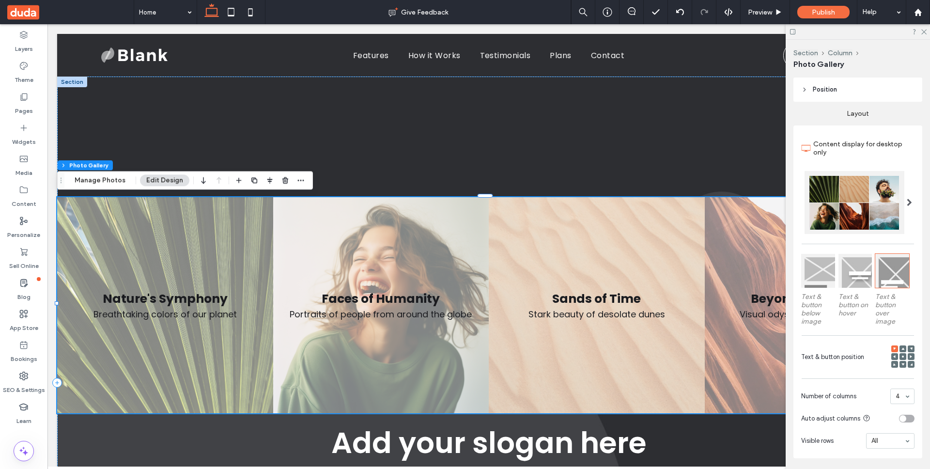
click at [902, 347] on icon at bounding box center [903, 348] width 3 height 3
click at [909, 346] on div at bounding box center [911, 348] width 7 height 7
click at [908, 345] on div at bounding box center [911, 348] width 7 height 7
click at [910, 347] on use at bounding box center [911, 348] width 2 height 2
click at [910, 355] on use at bounding box center [911, 356] width 2 height 3
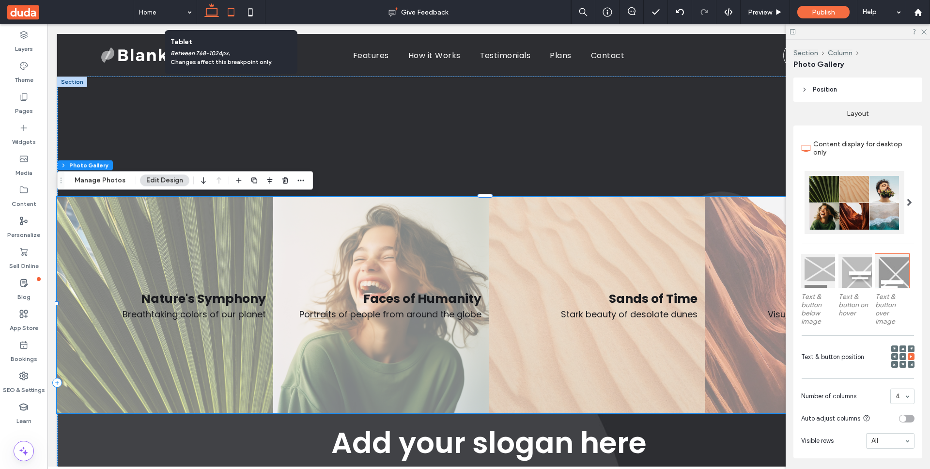
click at [231, 16] on use at bounding box center [231, 12] width 6 height 8
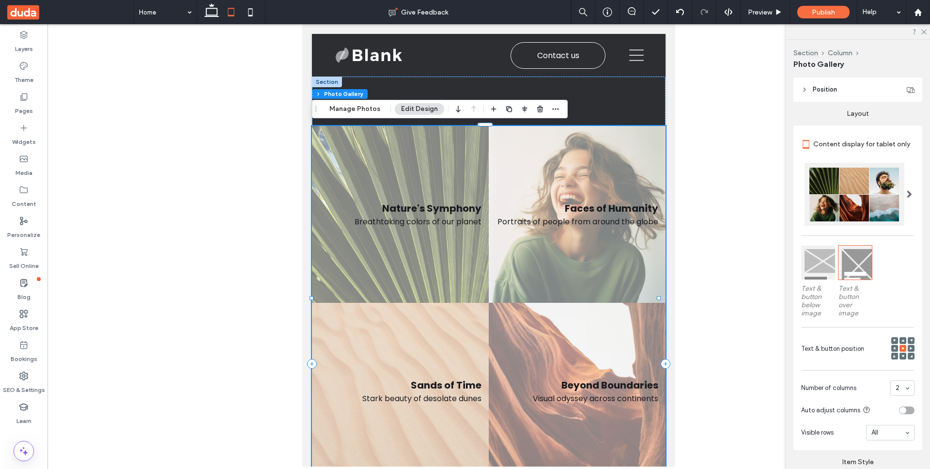
click at [892, 354] on div at bounding box center [895, 356] width 7 height 7
click at [893, 355] on use at bounding box center [894, 356] width 2 height 2
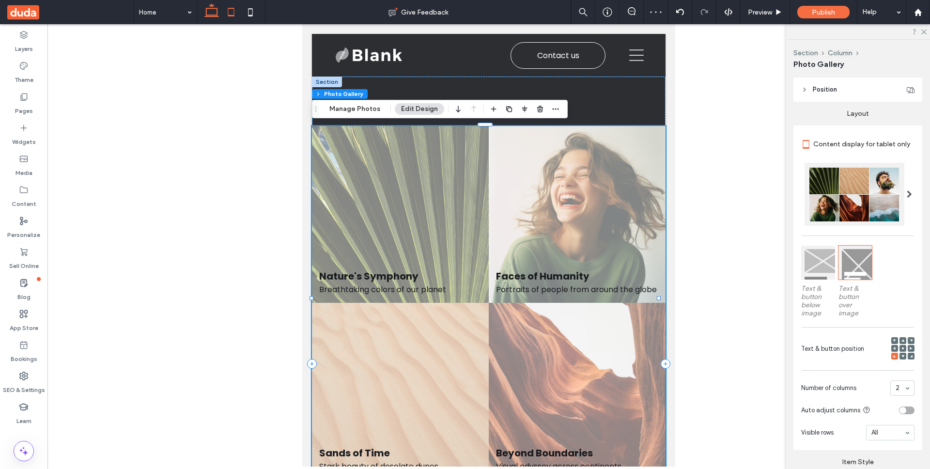
click at [220, 20] on icon at bounding box center [211, 11] width 19 height 19
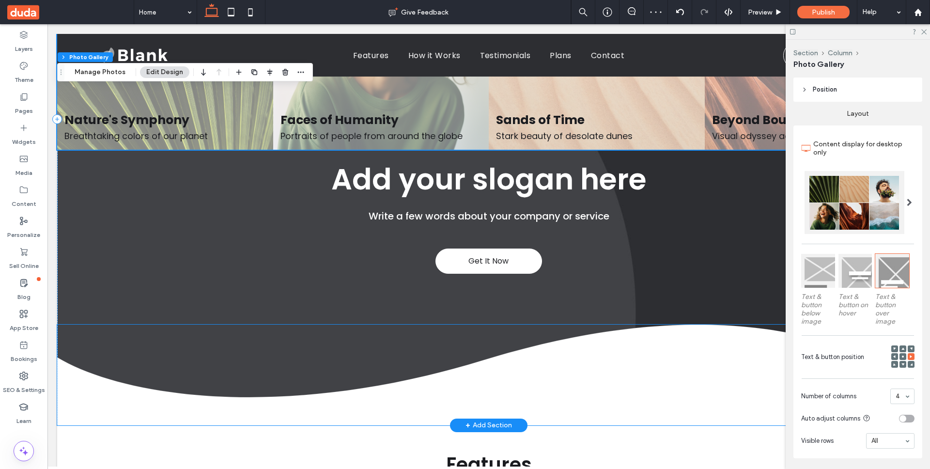
scroll to position [57, 0]
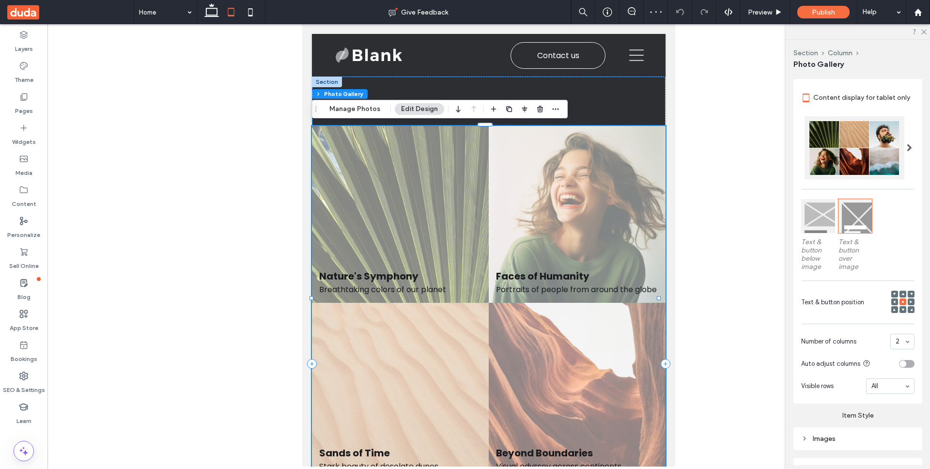
scroll to position [187, 0]
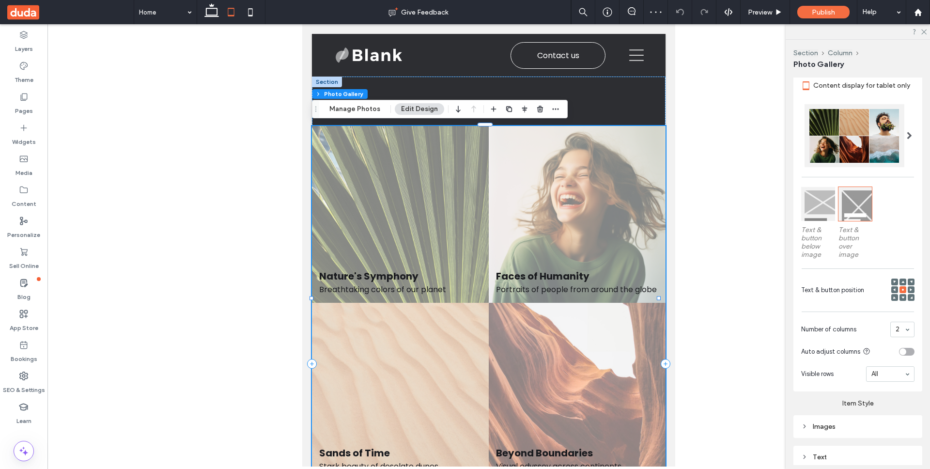
click at [893, 288] on use at bounding box center [894, 289] width 2 height 3
click at [902, 288] on icon at bounding box center [903, 289] width 3 height 3
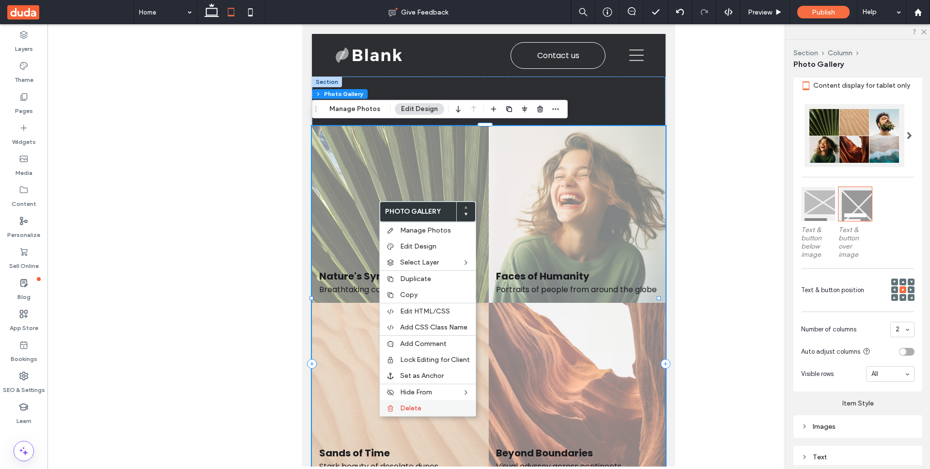
click at [414, 409] on span "Delete" at bounding box center [410, 408] width 21 height 8
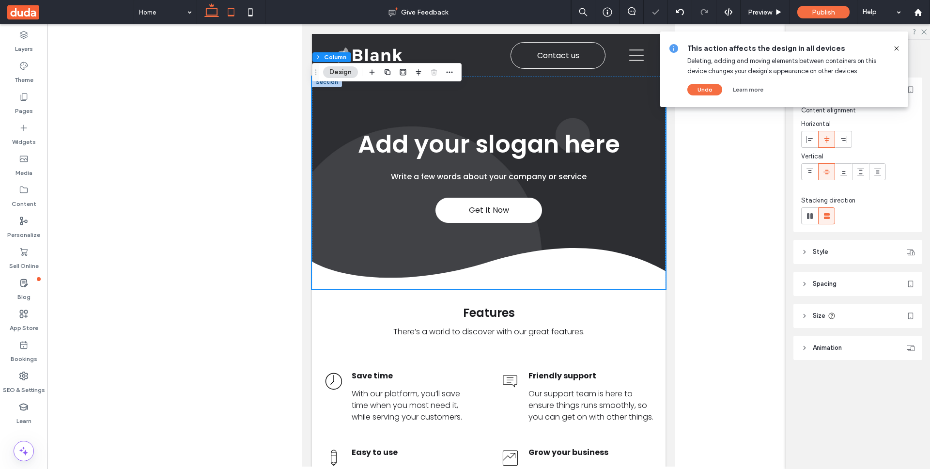
click at [218, 13] on icon at bounding box center [211, 11] width 19 height 19
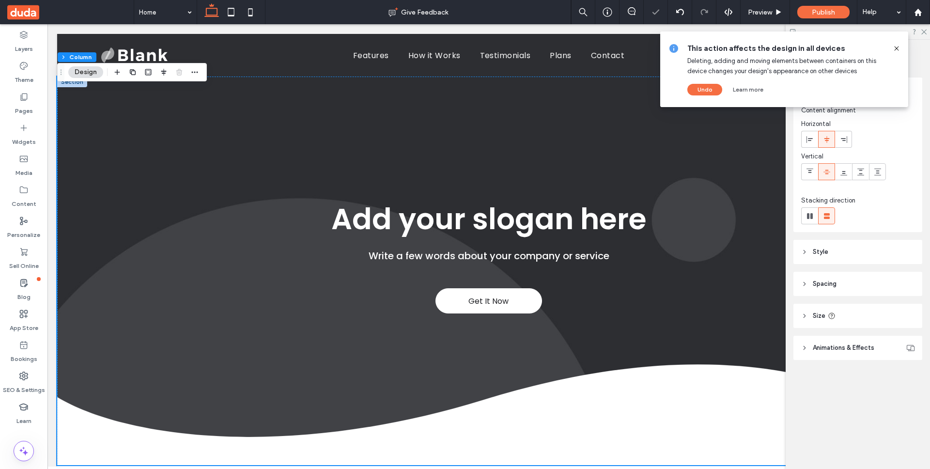
click at [897, 49] on use at bounding box center [896, 48] width 4 height 4
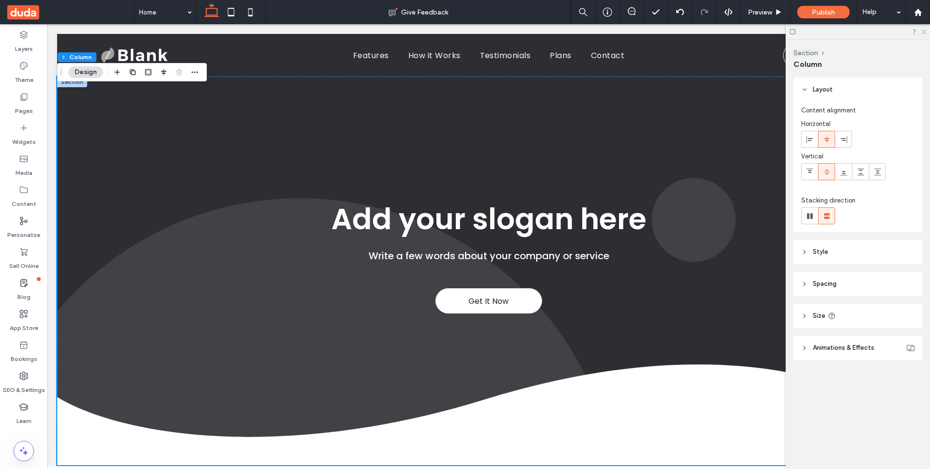
click at [926, 31] on icon at bounding box center [924, 31] width 6 height 6
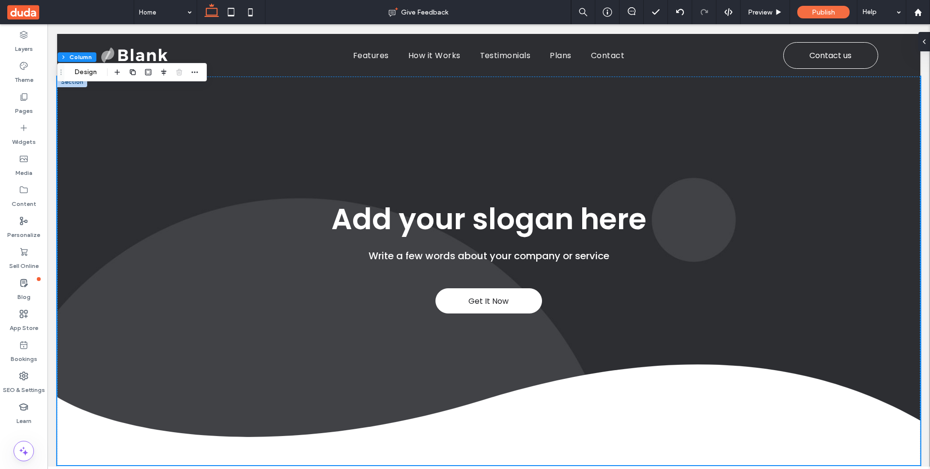
click at [930, 24] on div "Section Column Layout Content alignment Horizontal Vertical Stacking direction …" at bounding box center [930, 24] width 0 height 0
click at [33, 136] on label "Widgets" at bounding box center [24, 140] width 24 height 14
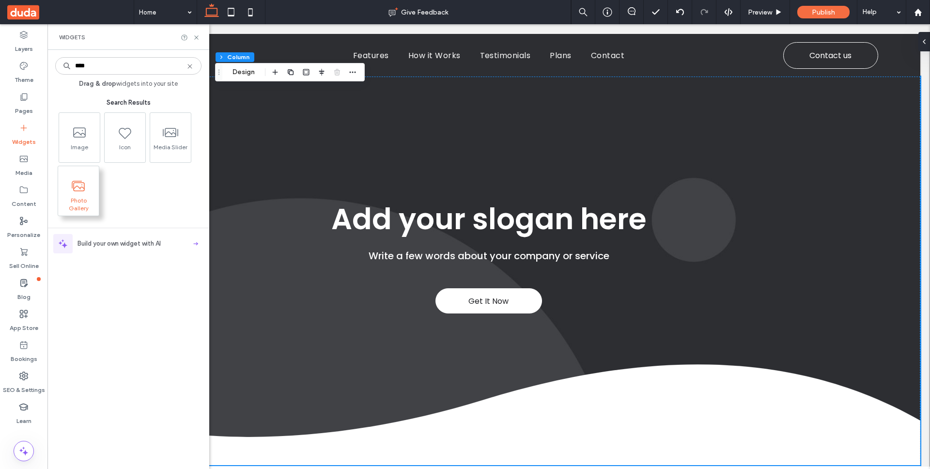
type input "****"
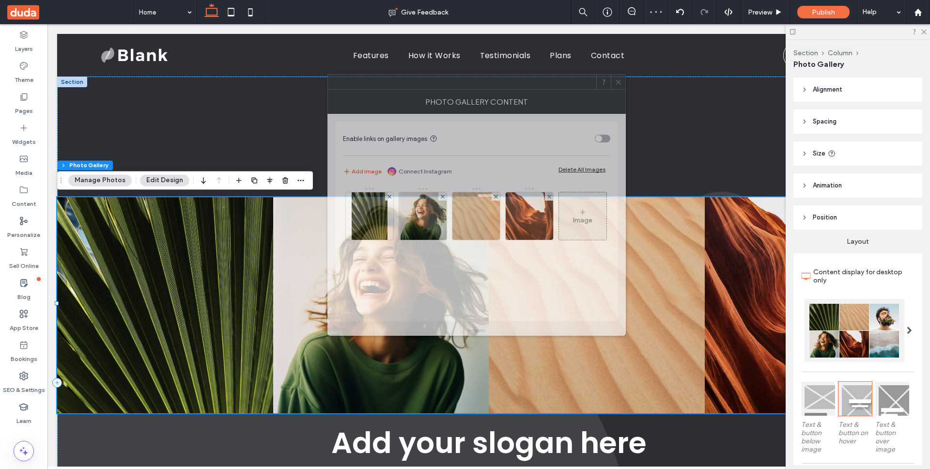
drag, startPoint x: 611, startPoint y: 100, endPoint x: 517, endPoint y: 86, distance: 94.1
click at [517, 86] on div at bounding box center [462, 82] width 268 height 15
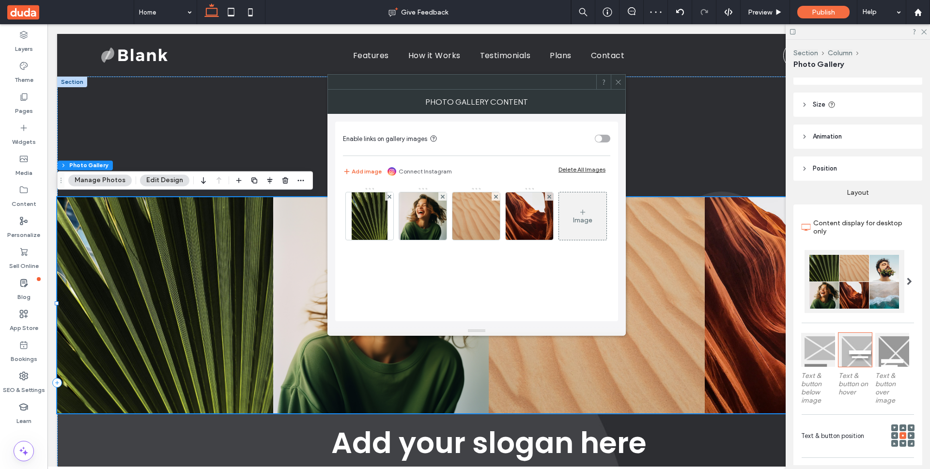
scroll to position [65, 0]
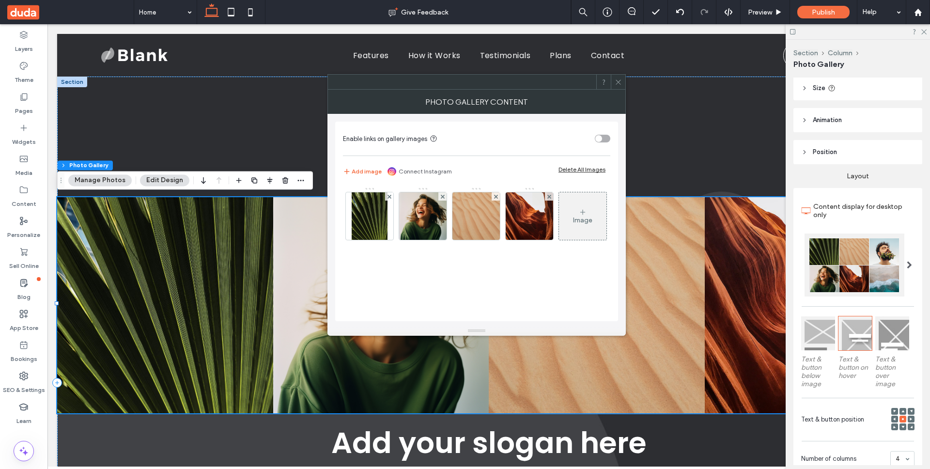
click at [617, 81] on icon at bounding box center [618, 81] width 7 height 7
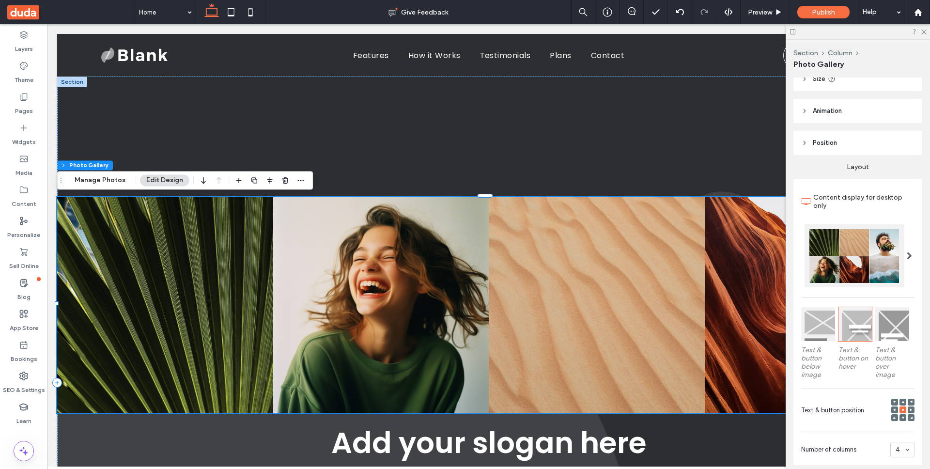
scroll to position [85, 0]
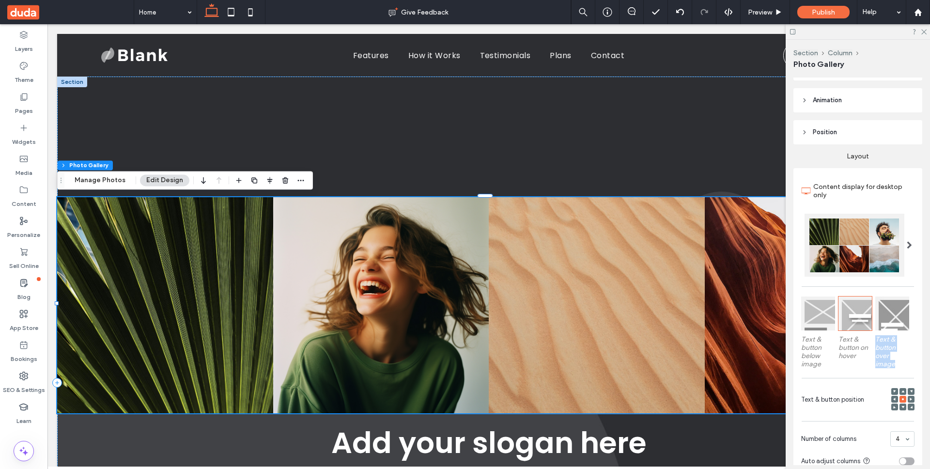
drag, startPoint x: 874, startPoint y: 337, endPoint x: 898, endPoint y: 362, distance: 35.6
click at [898, 362] on label "Text & button over image" at bounding box center [893, 351] width 34 height 43
click at [889, 316] on div at bounding box center [893, 314] width 34 height 34
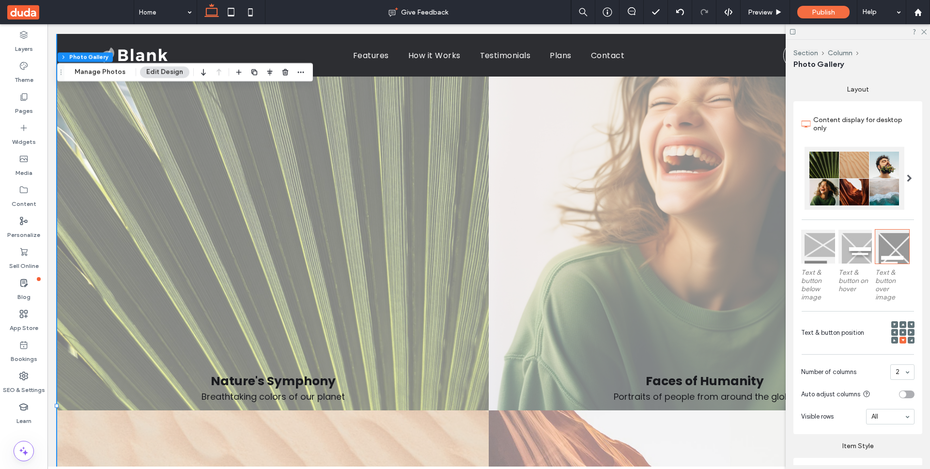
scroll to position [150, 0]
click at [893, 341] on use at bounding box center [894, 342] width 2 height 2
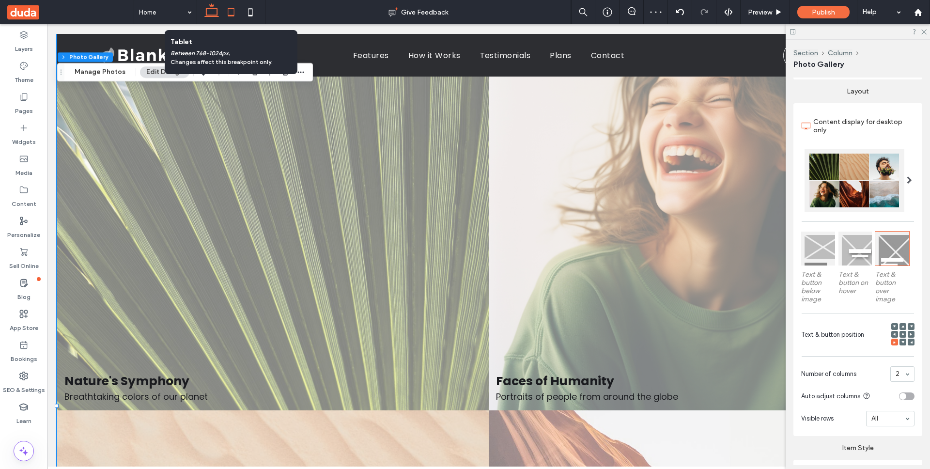
click at [230, 13] on icon at bounding box center [230, 11] width 19 height 19
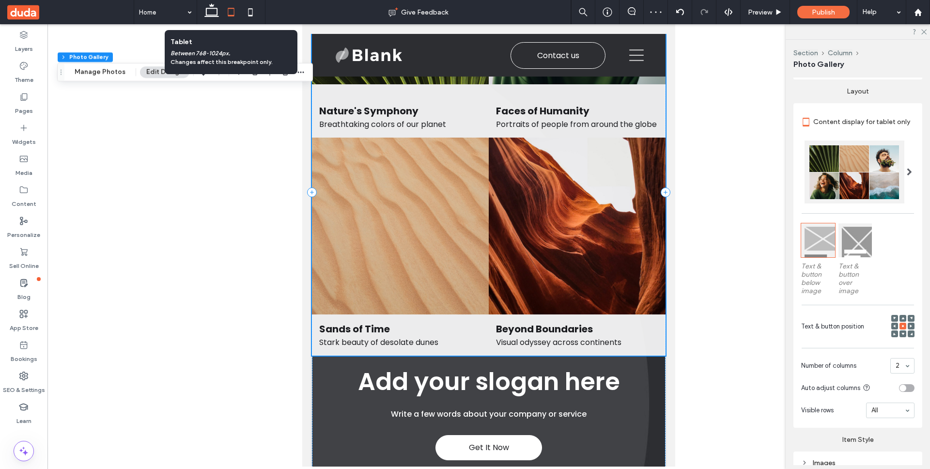
scroll to position [57, 0]
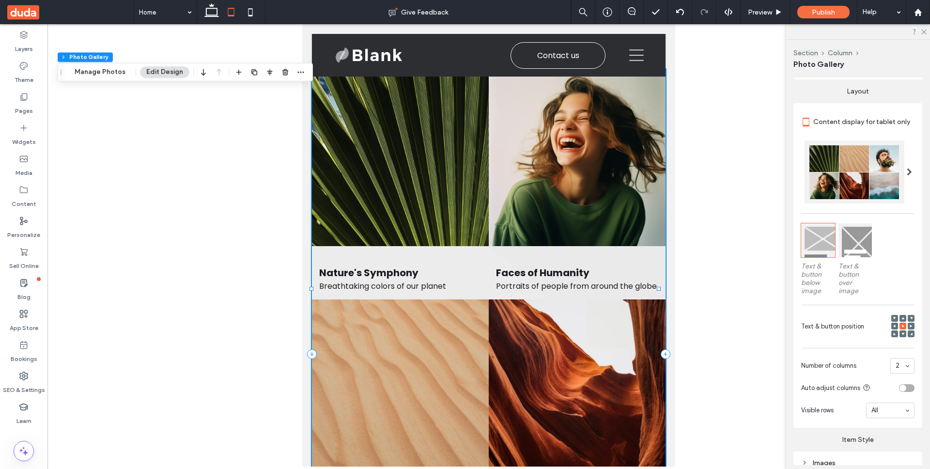
click at [857, 246] on div at bounding box center [856, 240] width 34 height 34
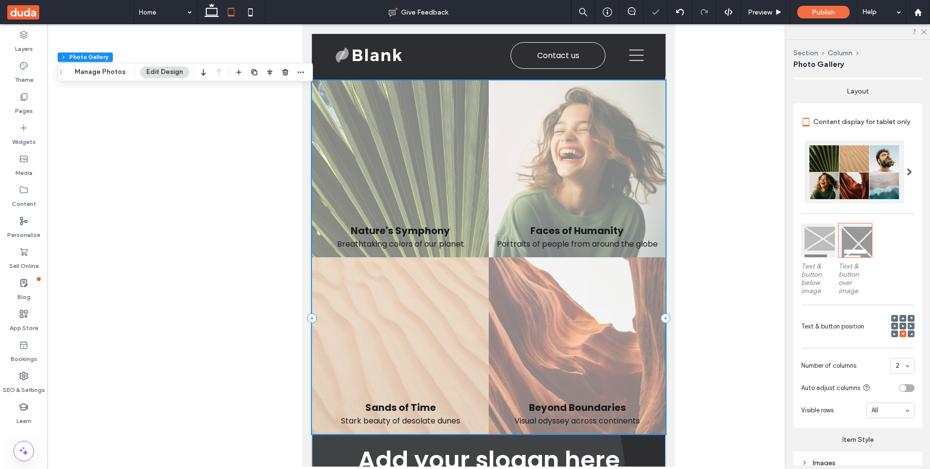
scroll to position [43, 0]
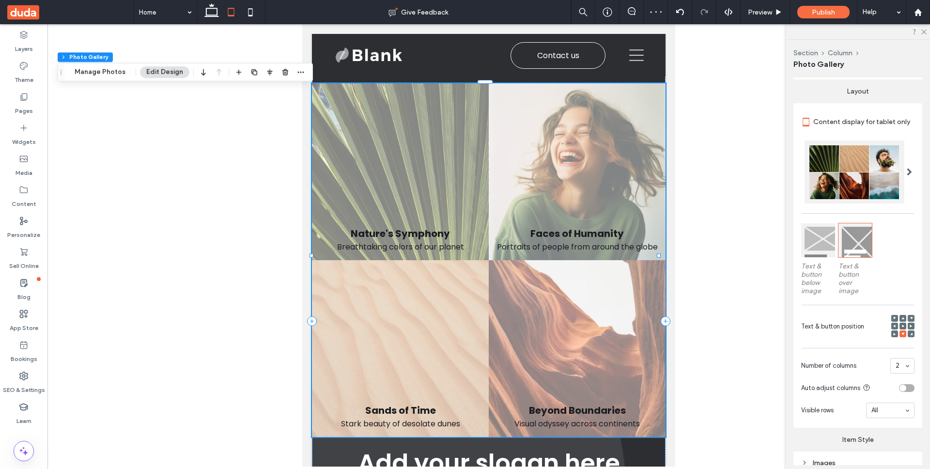
click at [893, 333] on use at bounding box center [894, 333] width 2 height 2
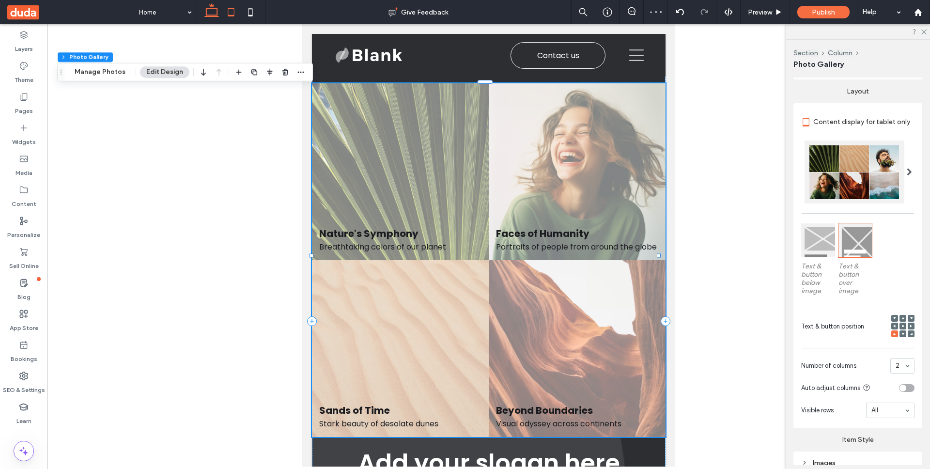
click at [214, 14] on icon at bounding box center [211, 11] width 19 height 19
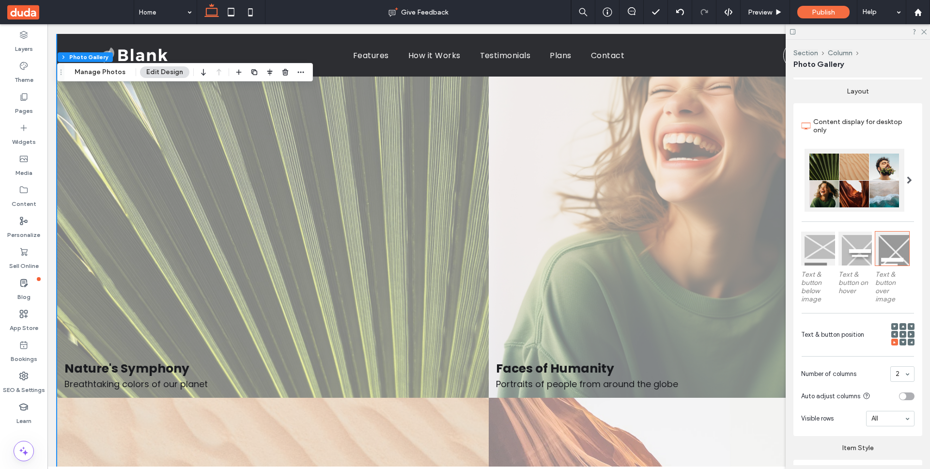
scroll to position [213, 0]
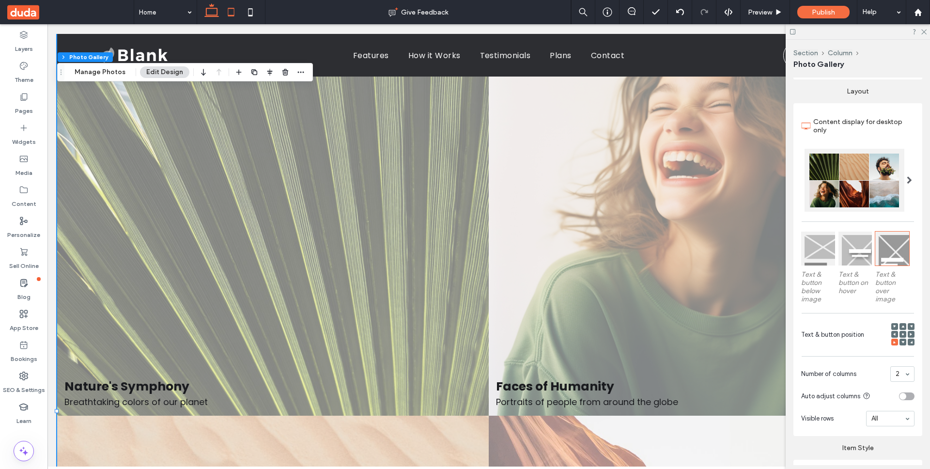
click at [230, 15] on use at bounding box center [231, 12] width 6 height 8
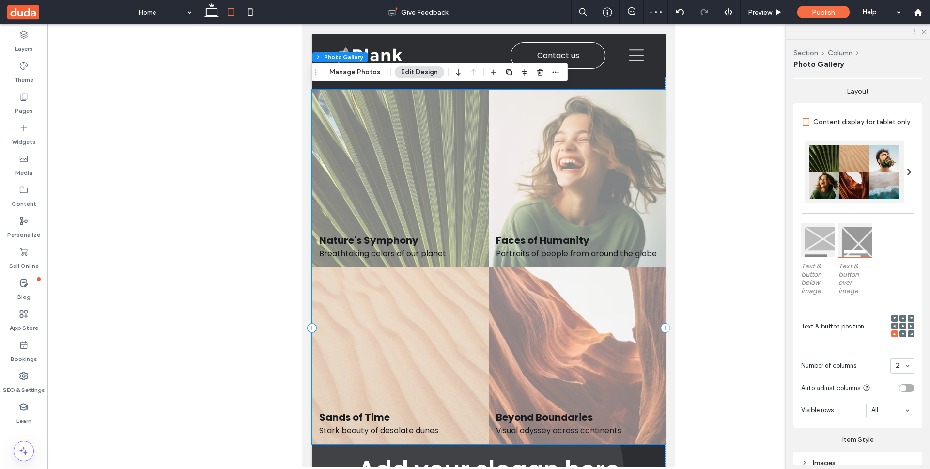
scroll to position [18, 0]
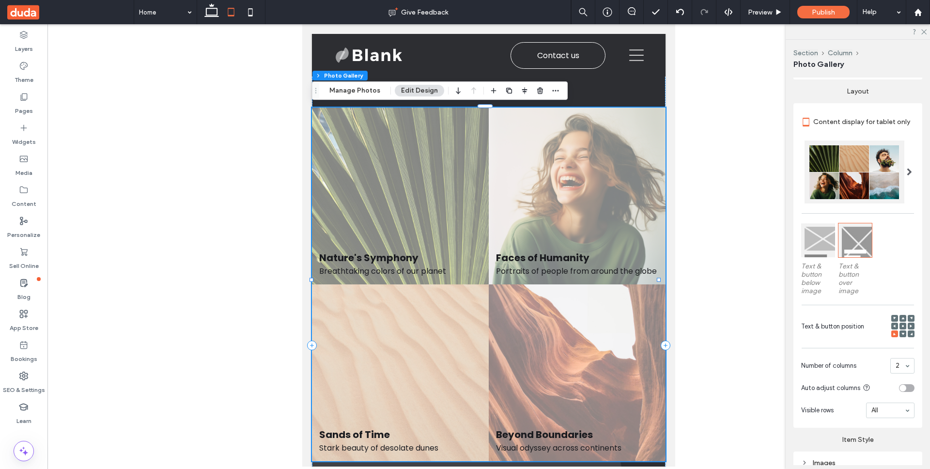
click at [902, 325] on use at bounding box center [903, 326] width 2 height 2
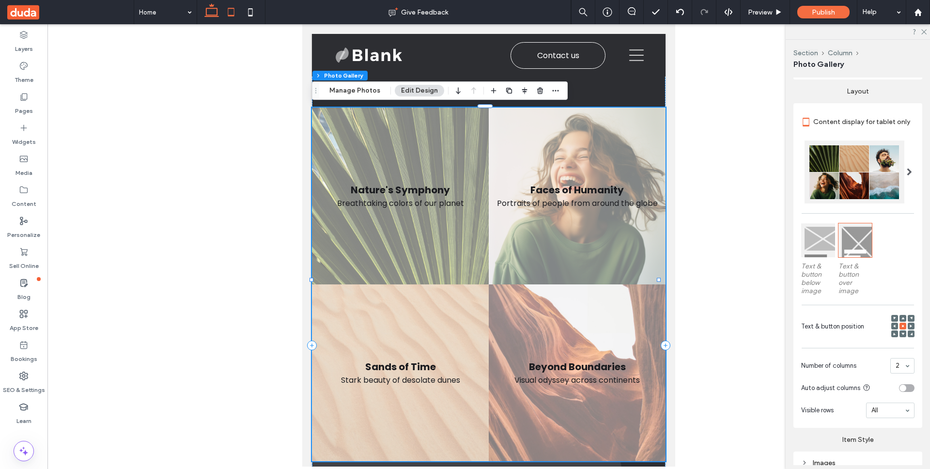
click at [212, 15] on use at bounding box center [211, 10] width 15 height 14
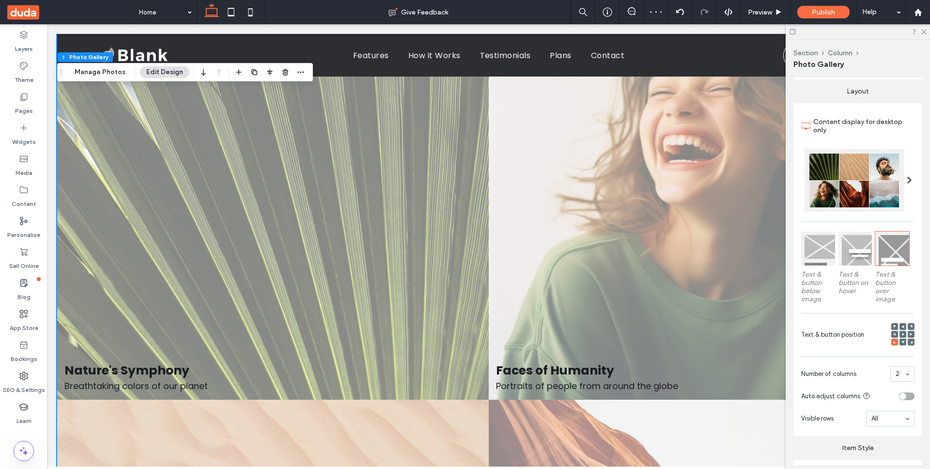
scroll to position [235, 0]
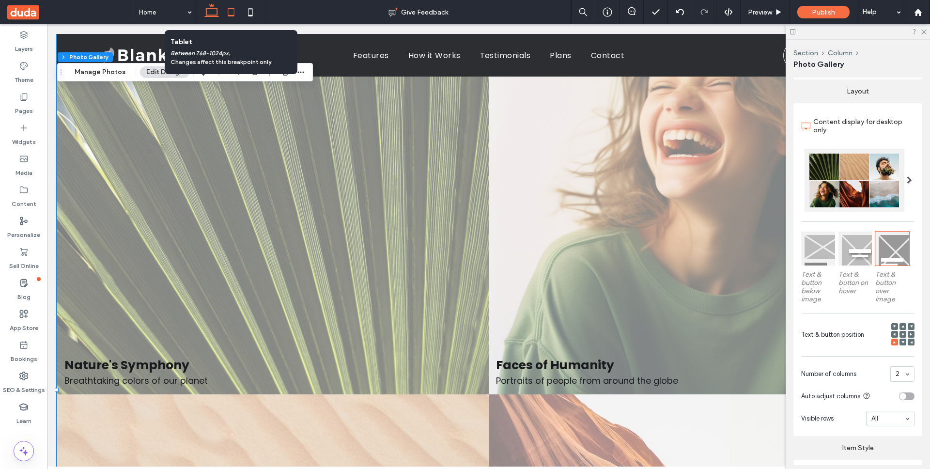
click at [234, 15] on use at bounding box center [231, 12] width 6 height 8
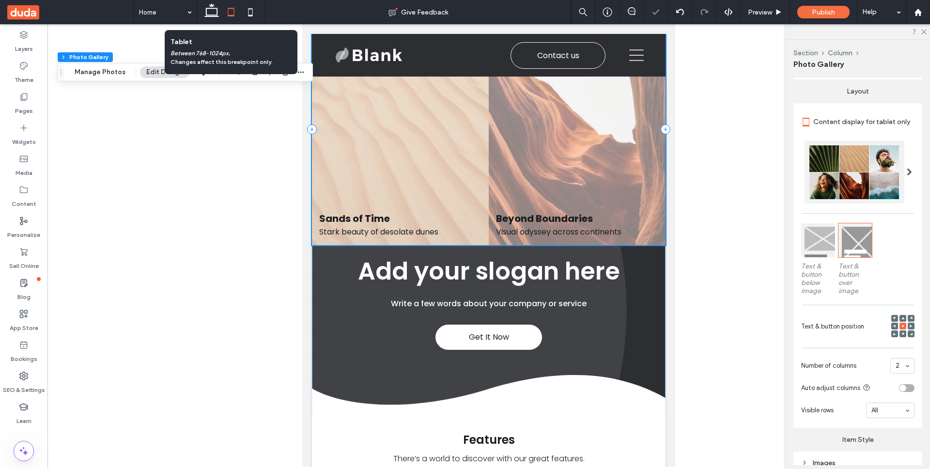
scroll to position [57, 0]
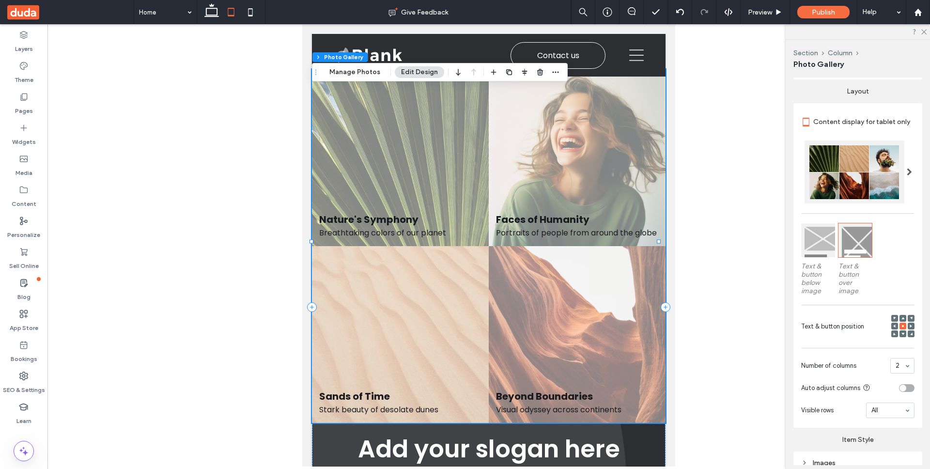
click at [198, 169] on div at bounding box center [488, 245] width 883 height 442
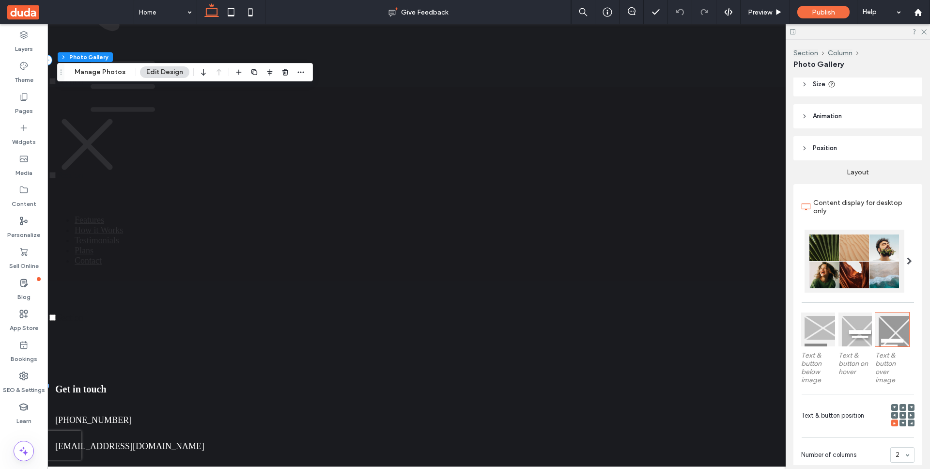
scroll to position [89, 0]
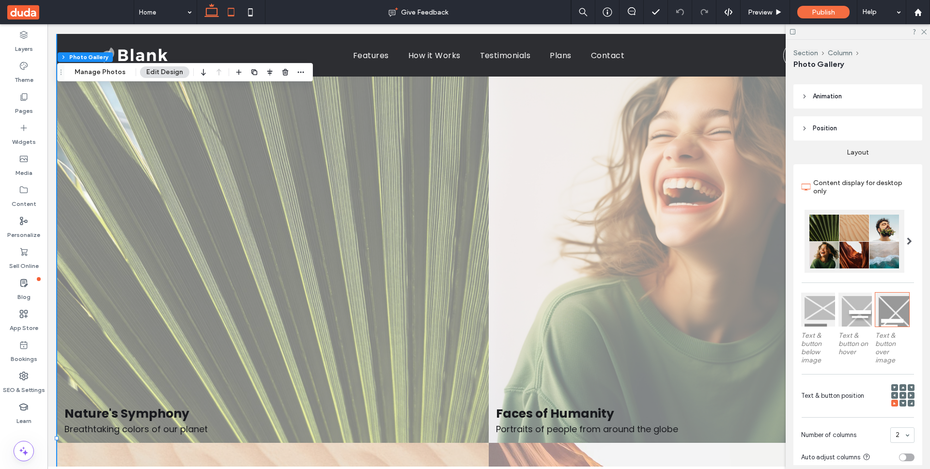
click at [235, 11] on icon at bounding box center [230, 11] width 19 height 19
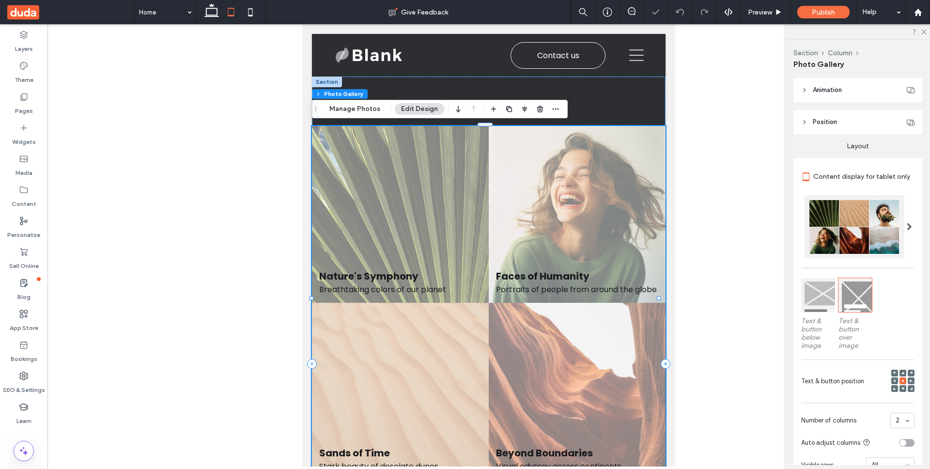
scroll to position [98, 0]
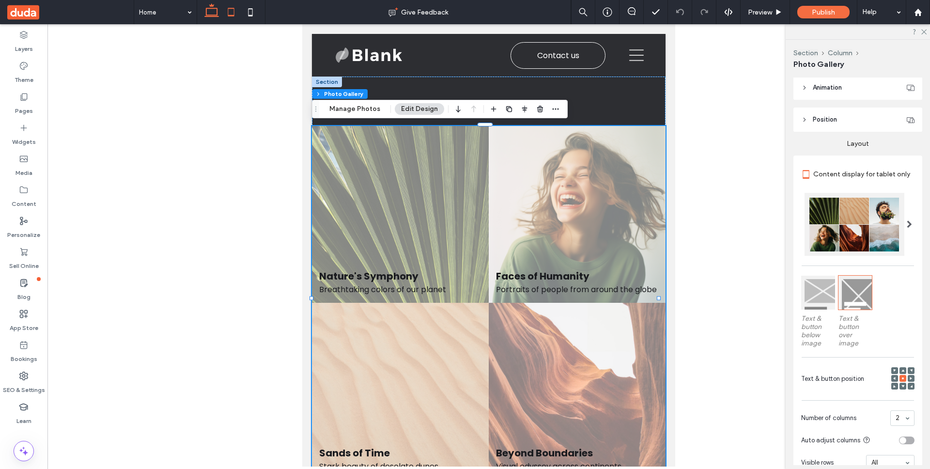
click at [214, 16] on use at bounding box center [211, 10] width 15 height 14
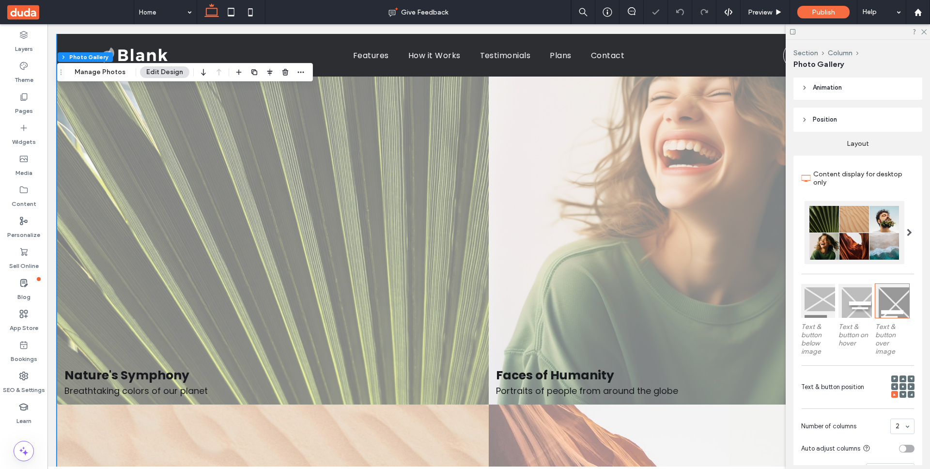
scroll to position [151, 0]
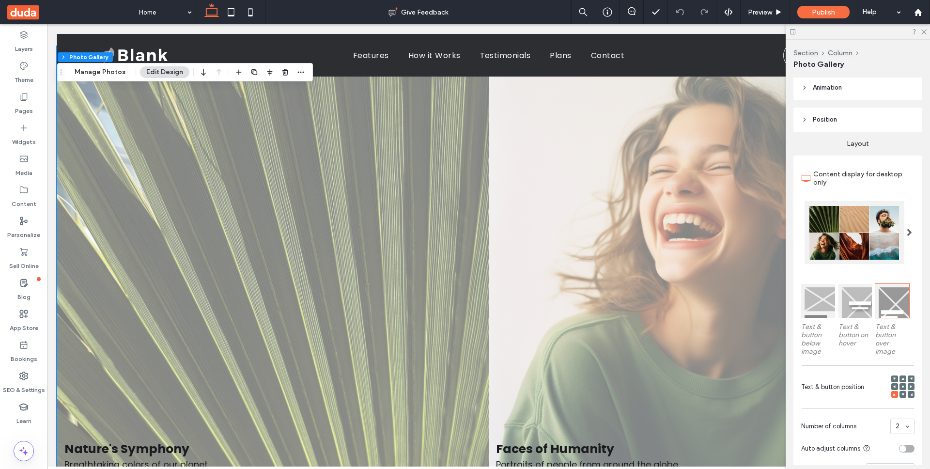
click at [893, 377] on icon at bounding box center [894, 378] width 3 height 3
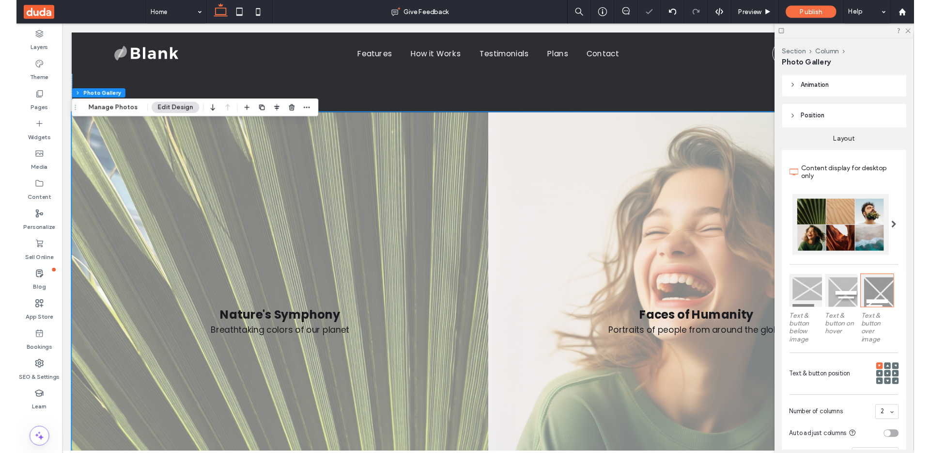
scroll to position [69, 0]
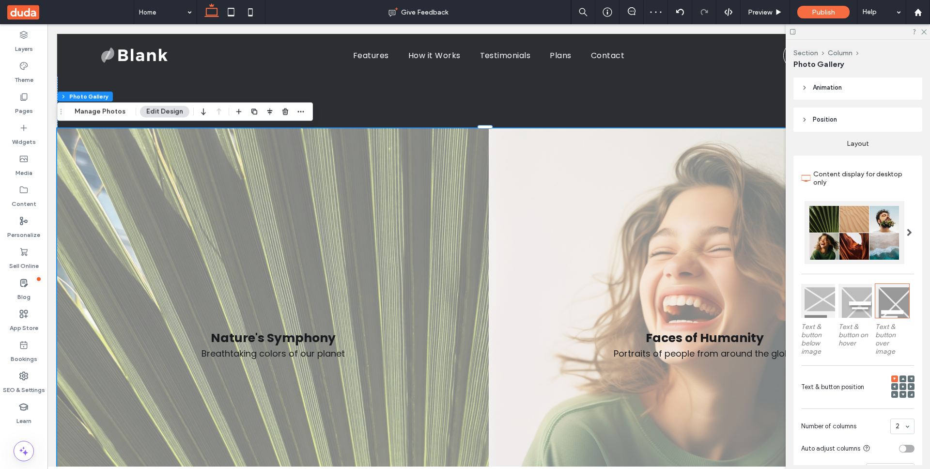
click at [902, 378] on span at bounding box center [903, 379] width 3 height 7
click at [910, 377] on use at bounding box center [911, 378] width 2 height 2
click at [908, 385] on div at bounding box center [911, 386] width 7 height 7
click at [910, 385] on icon at bounding box center [911, 386] width 3 height 3
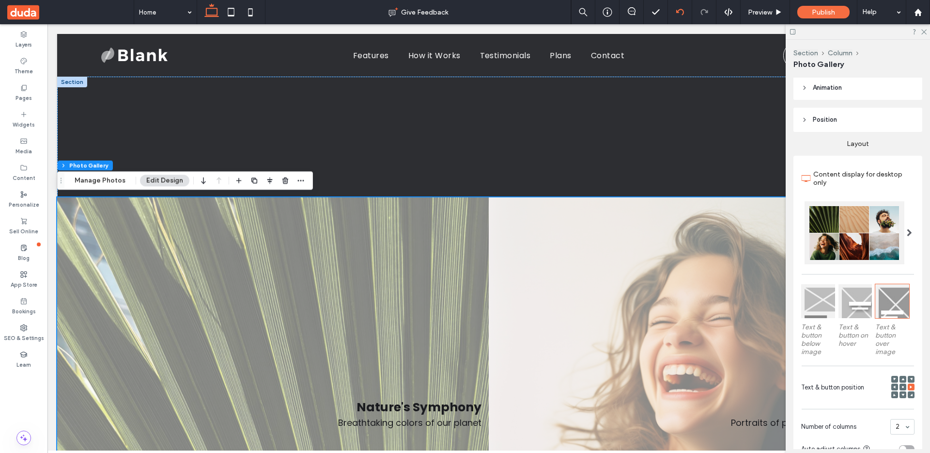
scroll to position [98, 0]
click at [229, 13] on icon at bounding box center [230, 11] width 19 height 19
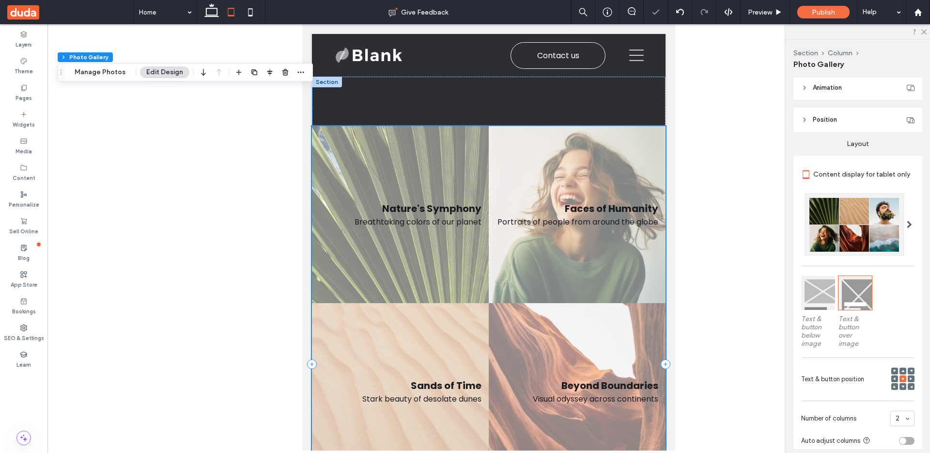
scroll to position [65, 0]
